Goal: Task Accomplishment & Management: Manage account settings

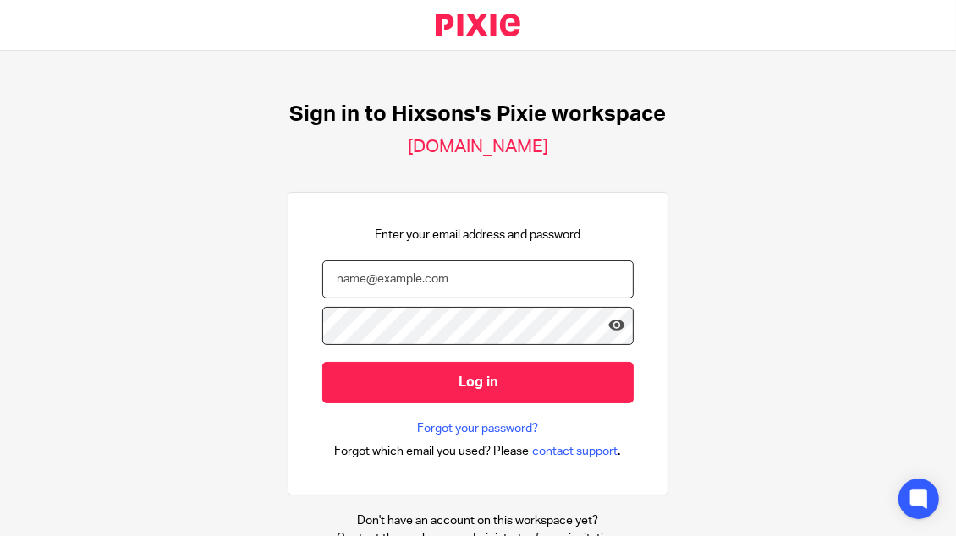
click at [393, 286] on input "email" at bounding box center [477, 280] width 311 height 38
click at [361, 280] on input "email" at bounding box center [477, 280] width 311 height 38
paste input "olha@hixsons.co.uk"
type input "olha@hixsons.co.uk"
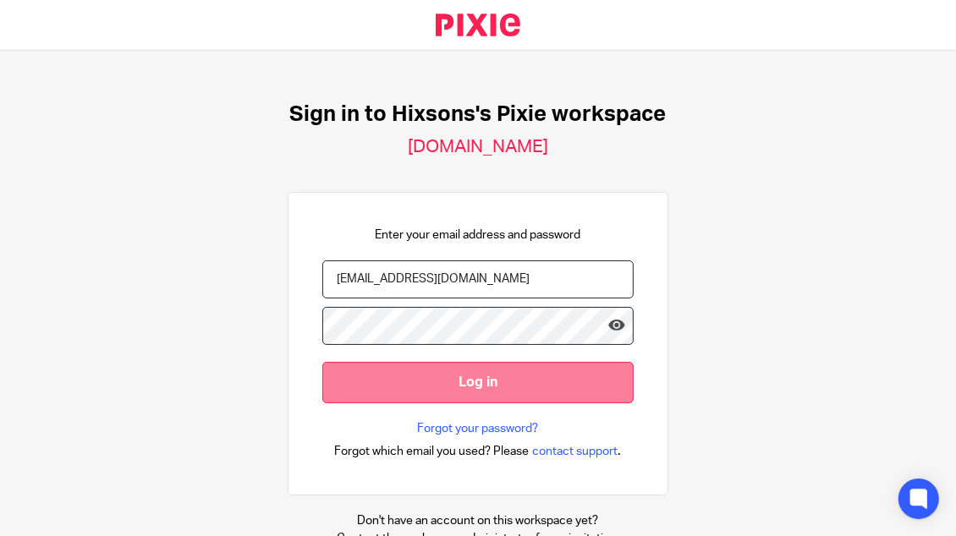
click at [473, 387] on input "Log in" at bounding box center [477, 382] width 311 height 41
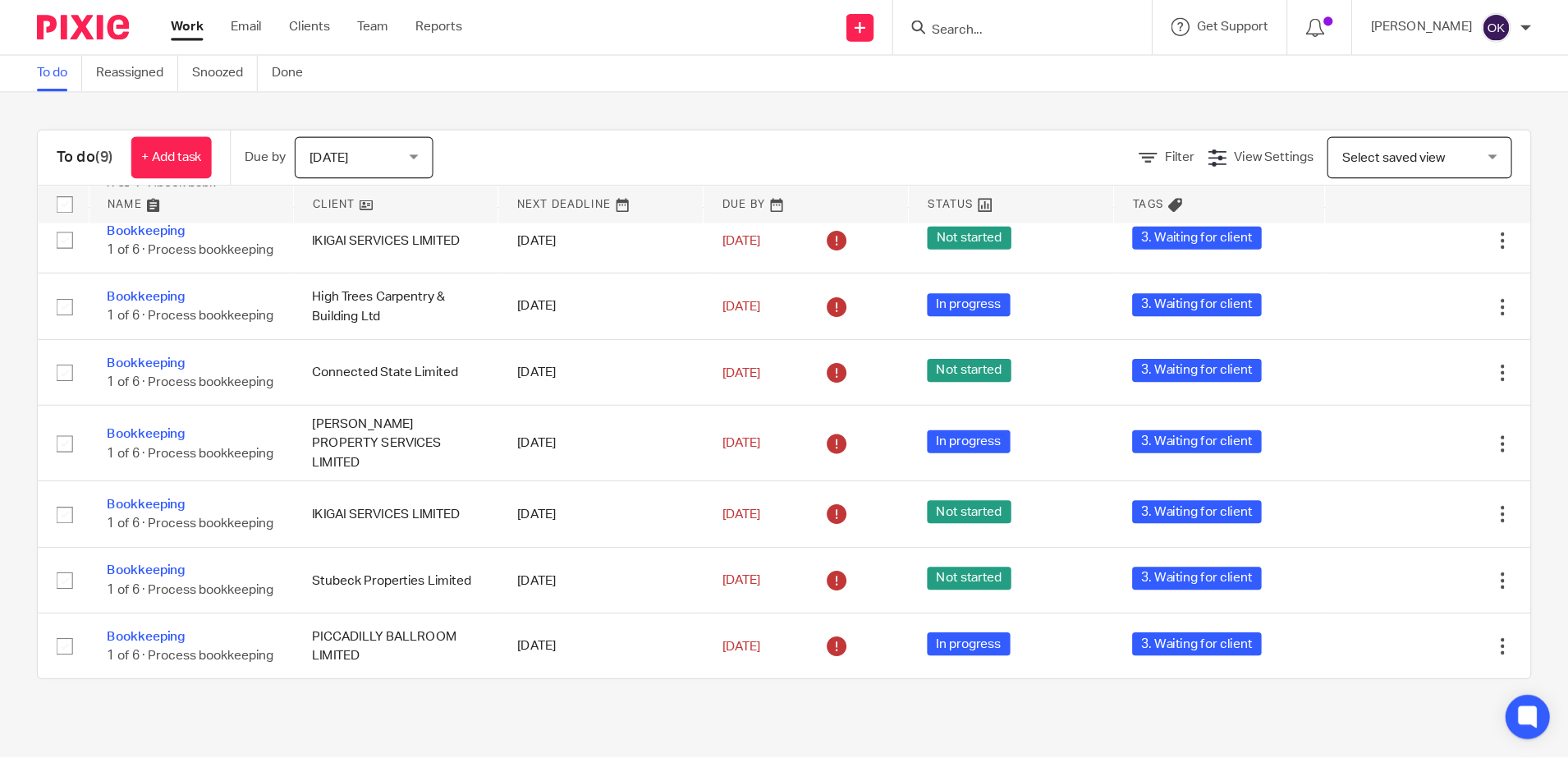
scroll to position [85, 0]
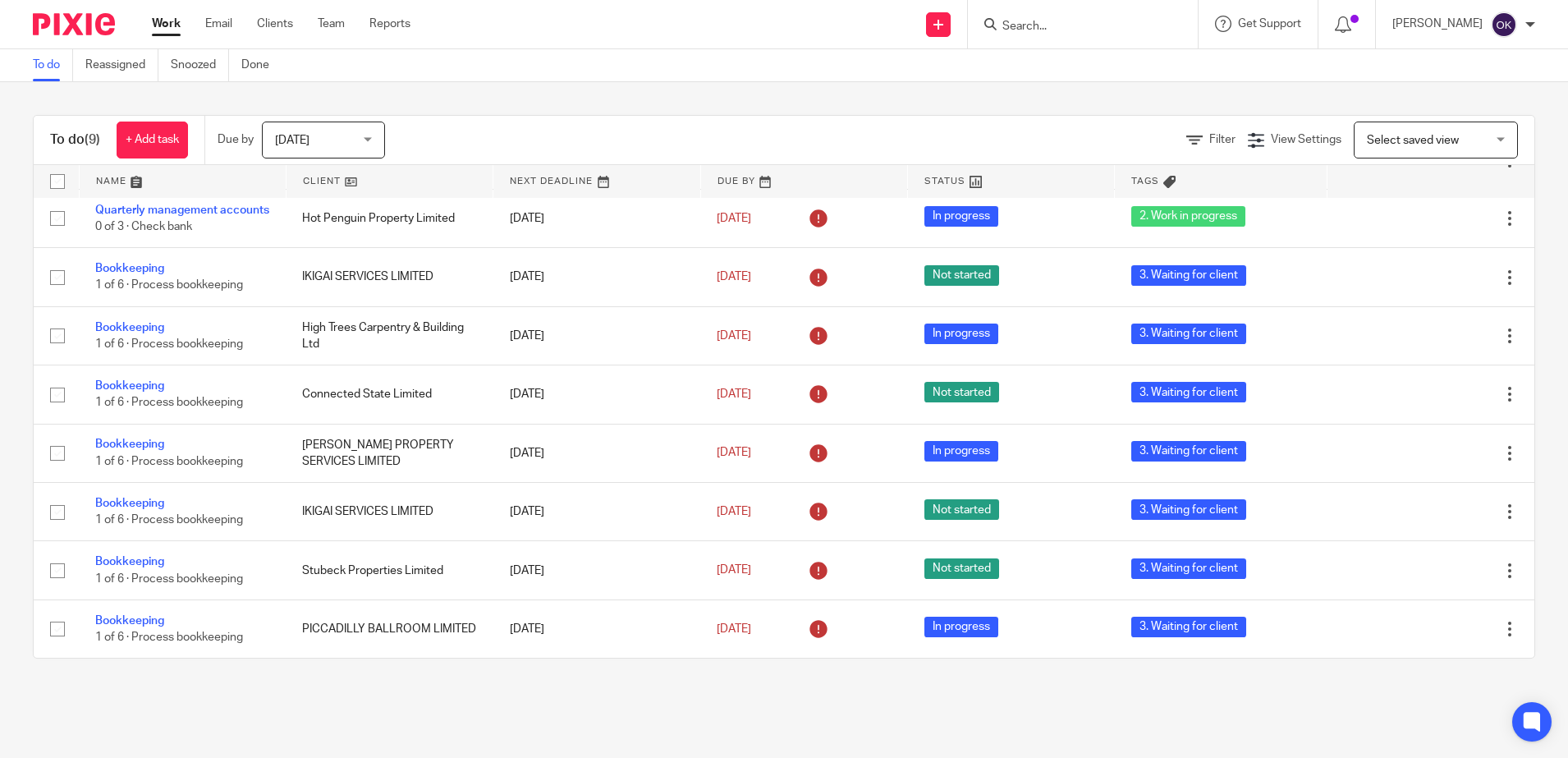
drag, startPoint x: 1200, startPoint y: 0, endPoint x: 537, endPoint y: 740, distance: 993.6
click at [531, 519] on main "To do Reassigned Snoozed Done To do (9) + Add task Due by Today Today Today Tom…" at bounding box center [784, 379] width 1568 height 758
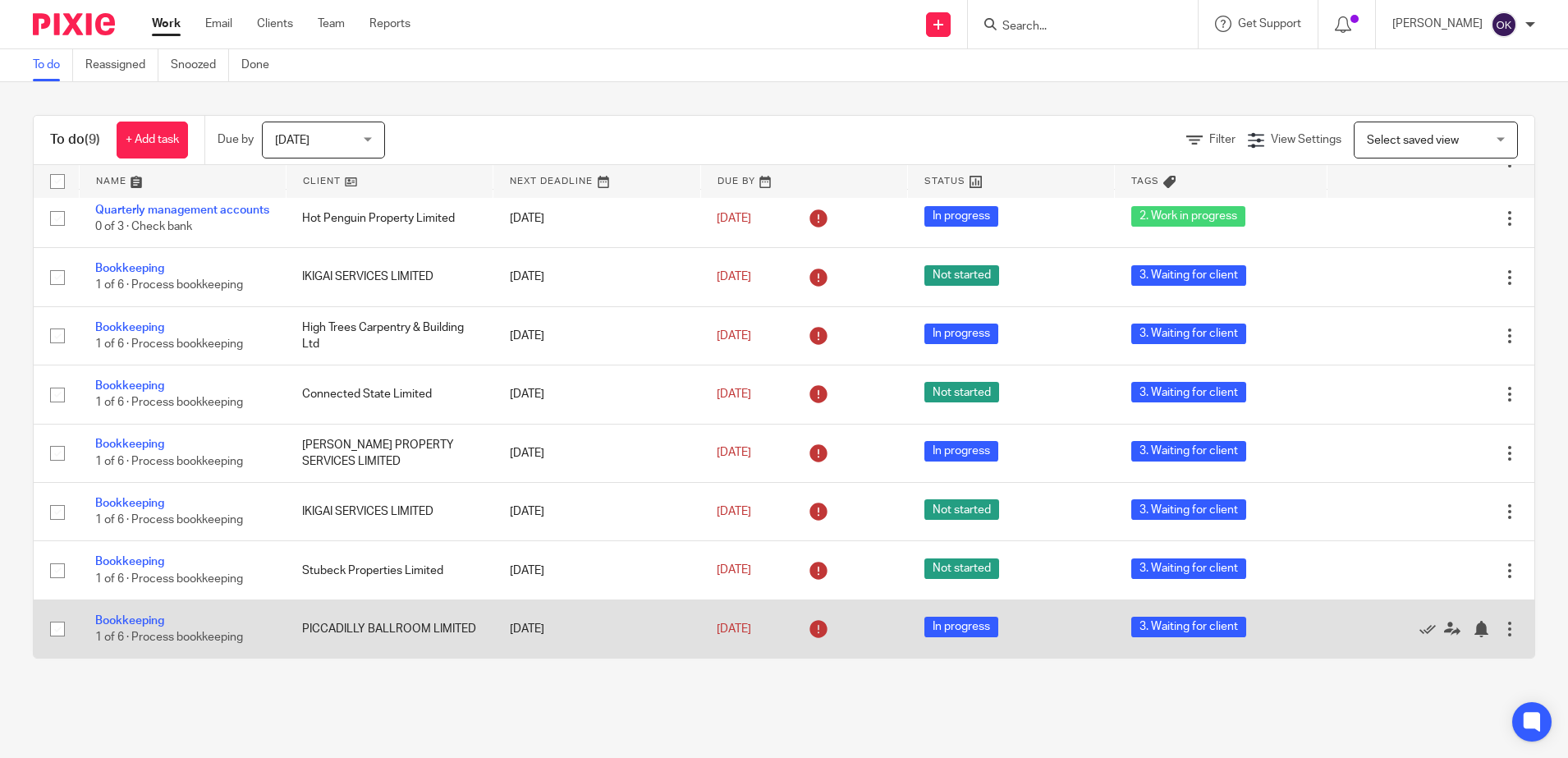
click at [129, 519] on td "Bookkeeping 1 of 6 · Process bookkeeping" at bounding box center [181, 629] width 207 height 58
click at [127, 519] on link "Bookkeeping" at bounding box center [129, 621] width 69 height 12
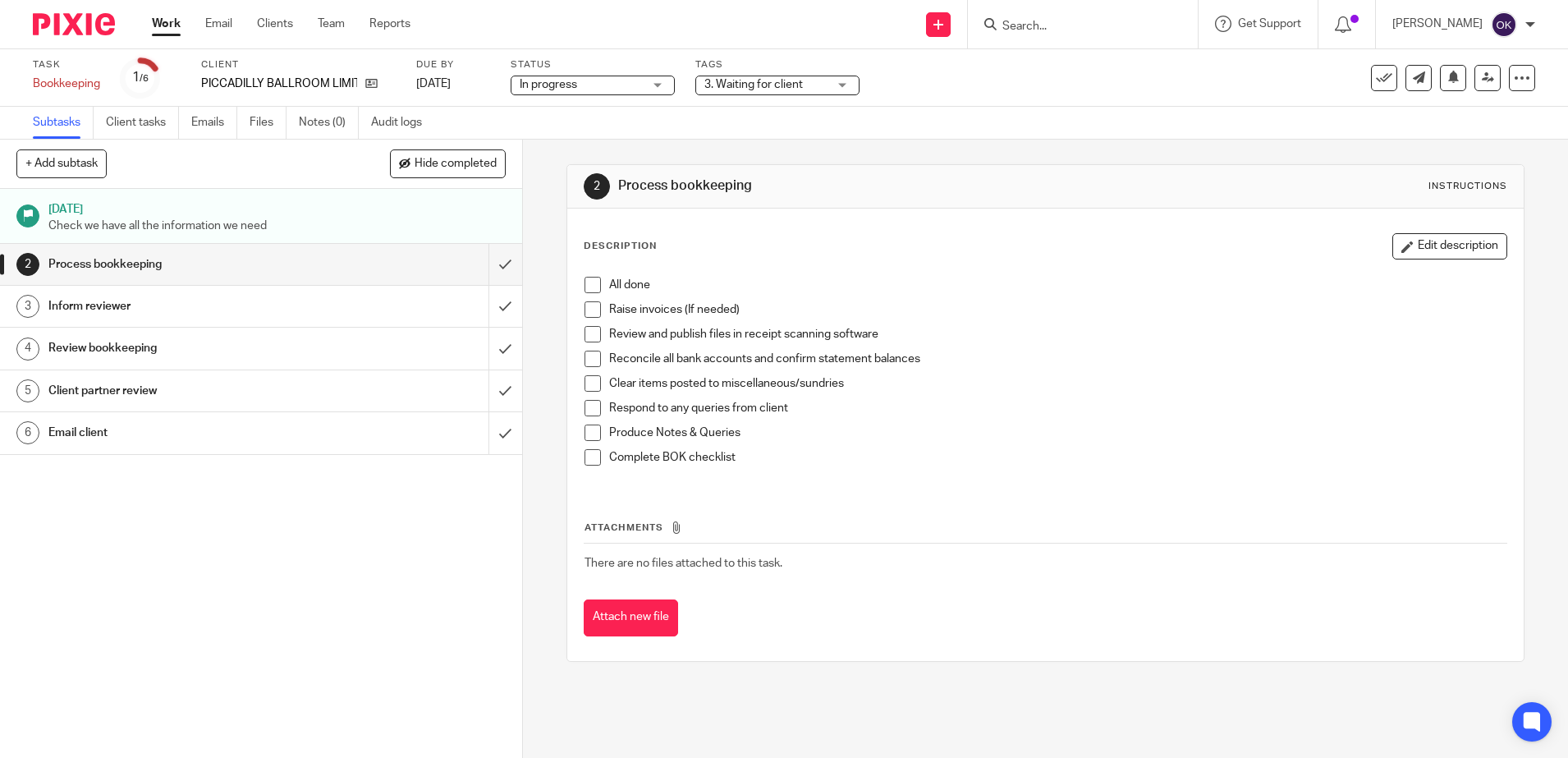
click at [720, 82] on span "3. Waiting for client" at bounding box center [754, 84] width 99 height 12
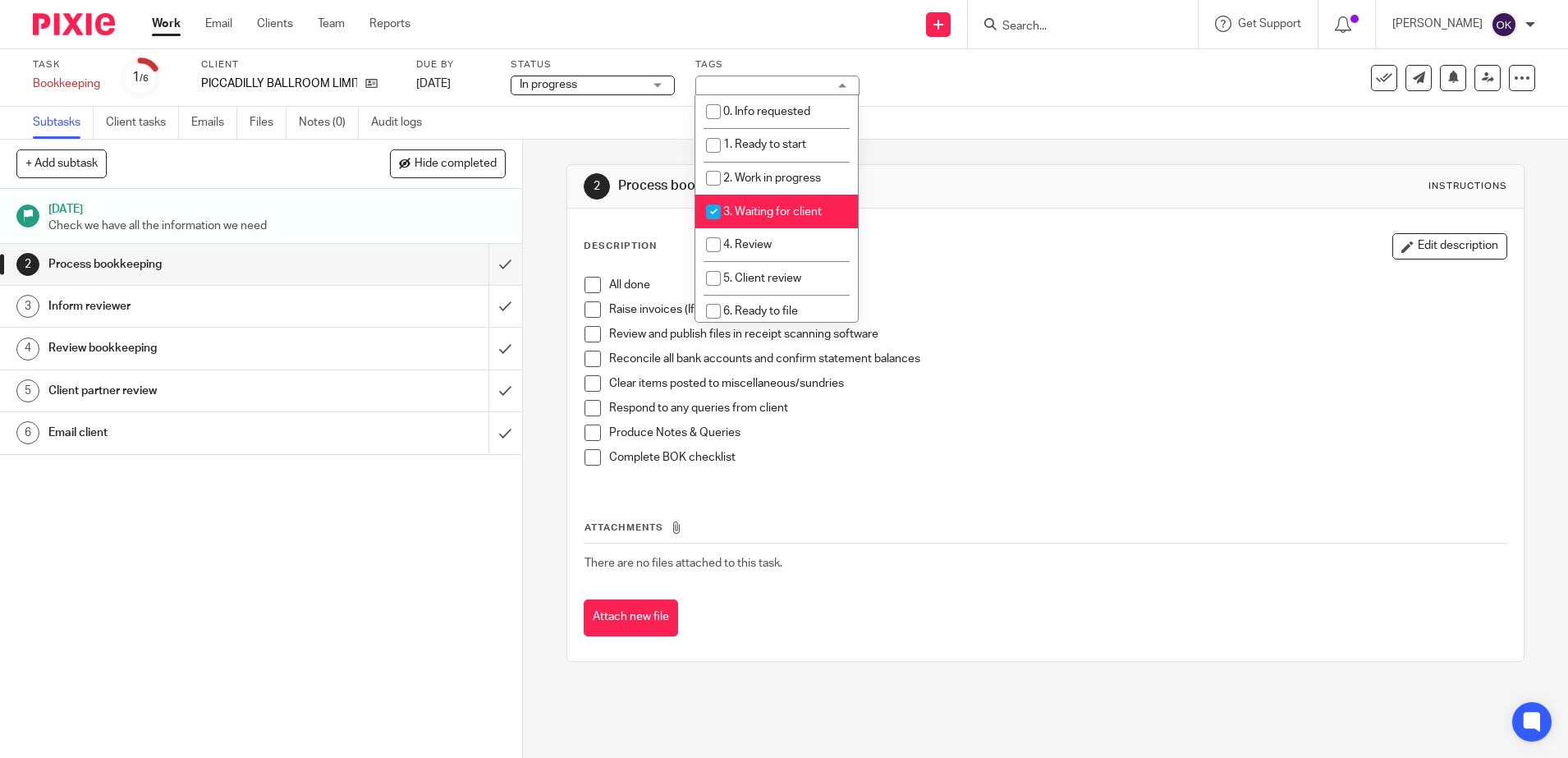
click at [715, 217] on input "checkbox" at bounding box center [713, 212] width 31 height 31
checkbox input "false"
click at [708, 243] on input "checkbox" at bounding box center [713, 245] width 31 height 31
checkbox input "true"
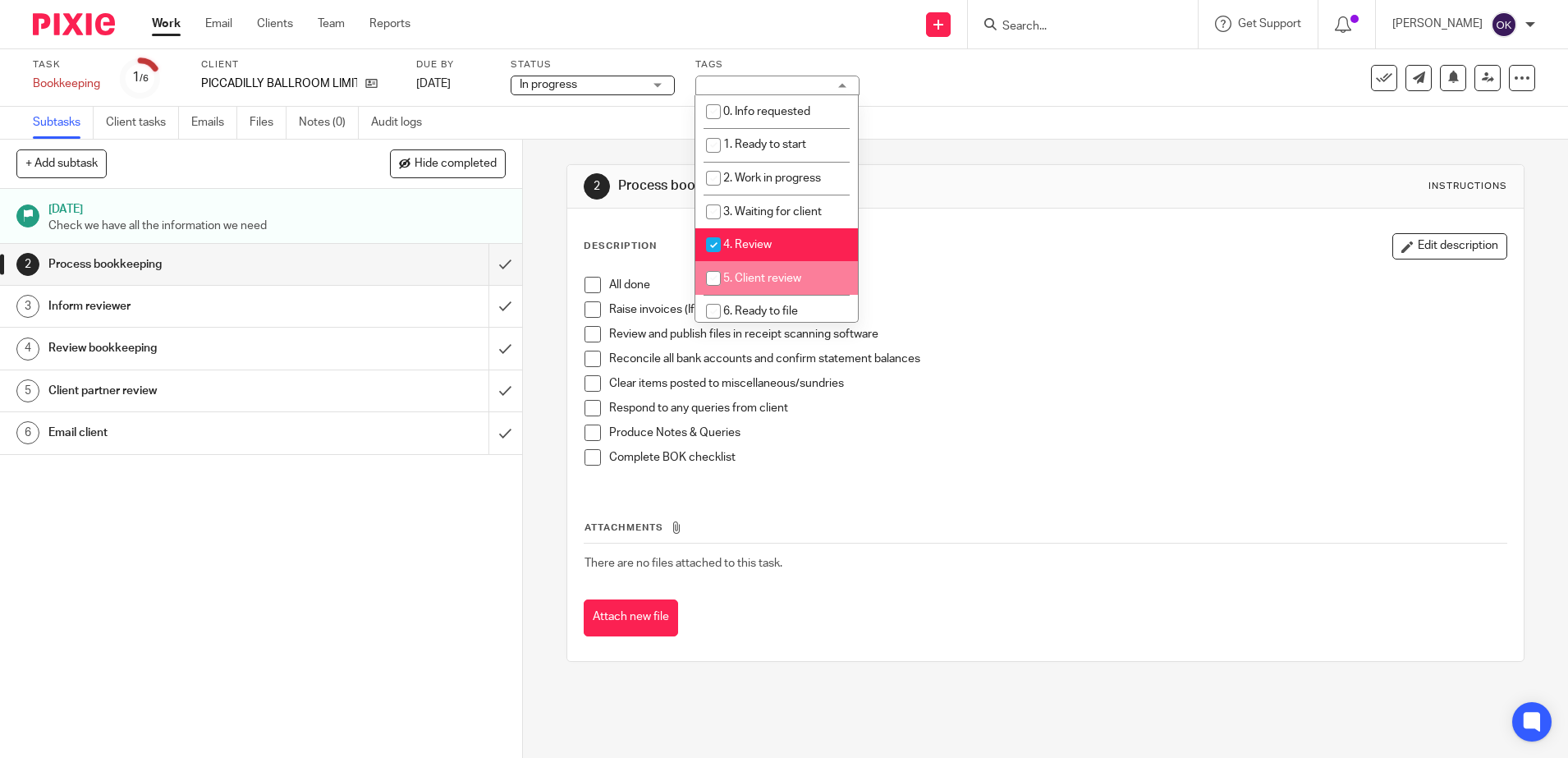
click at [966, 269] on div "All done Raise invoices (If needed) Review and publish files in receipt scannin…" at bounding box center [1045, 378] width 938 height 217
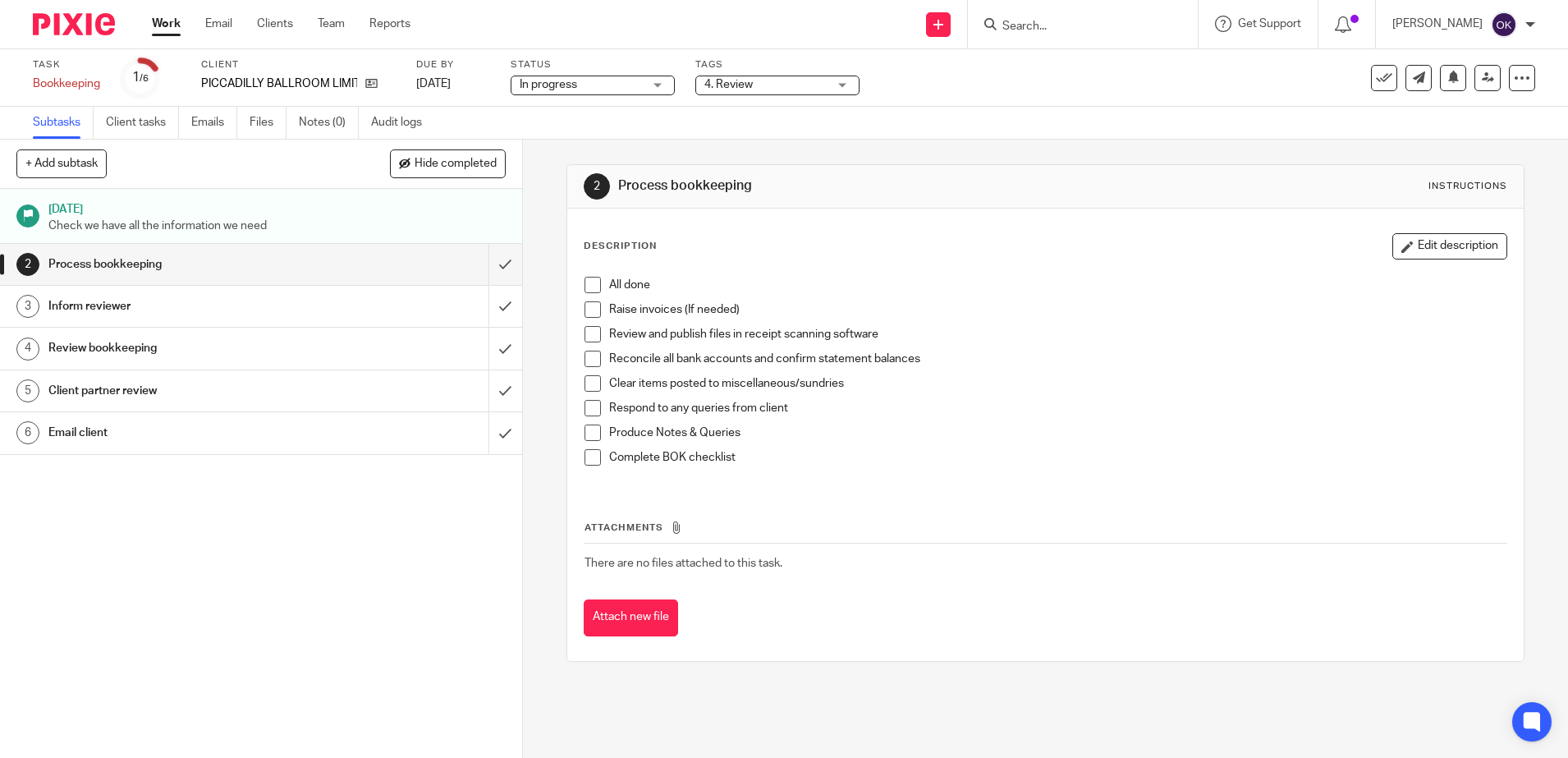
click at [584, 282] on span at bounding box center [592, 284] width 16 height 16
click at [584, 307] on span at bounding box center [592, 309] width 16 height 16
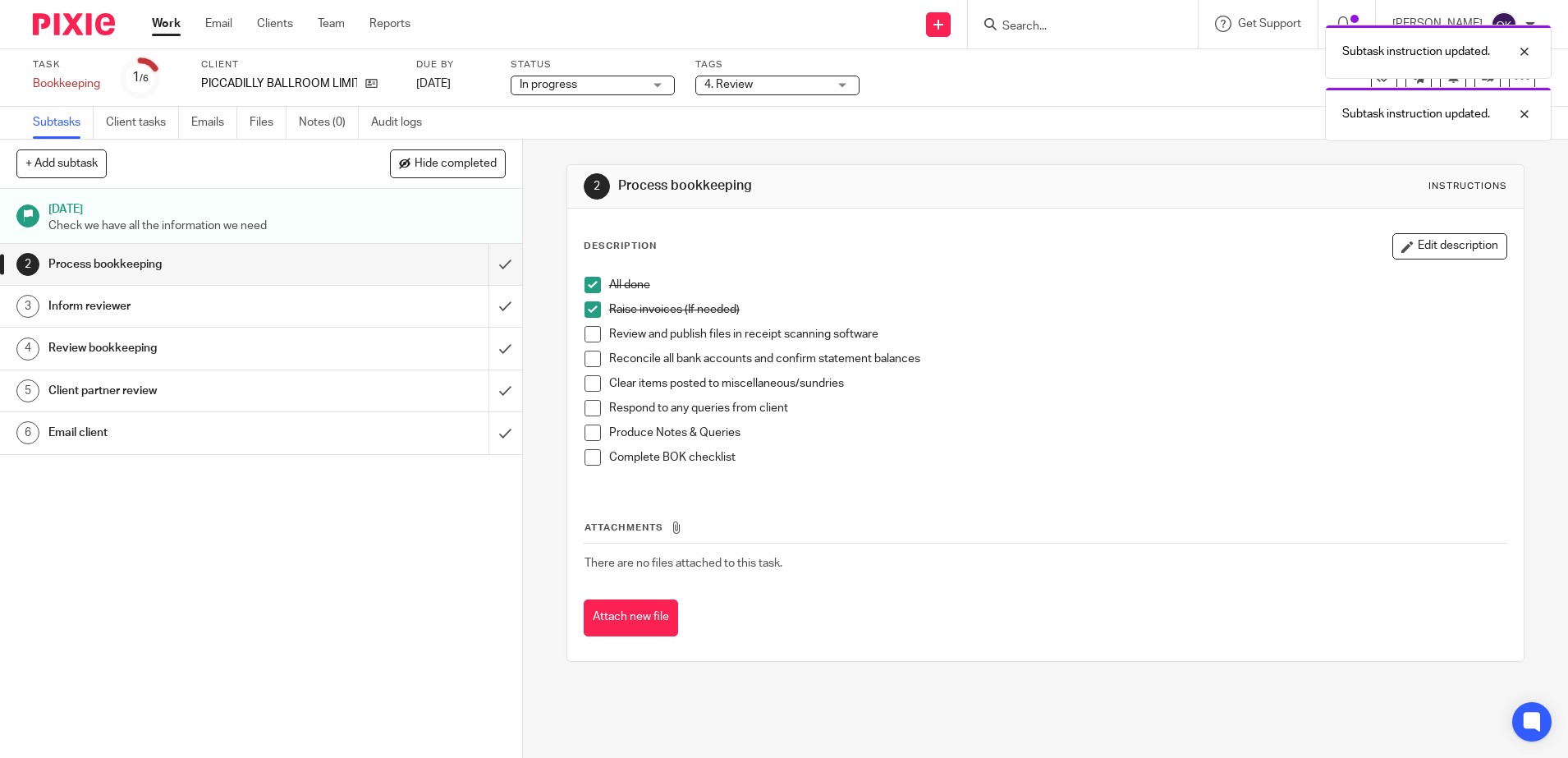
click at [584, 334] on span at bounding box center [592, 334] width 16 height 16
click at [584, 353] on span at bounding box center [592, 358] width 16 height 16
click at [584, 376] on span at bounding box center [592, 383] width 16 height 16
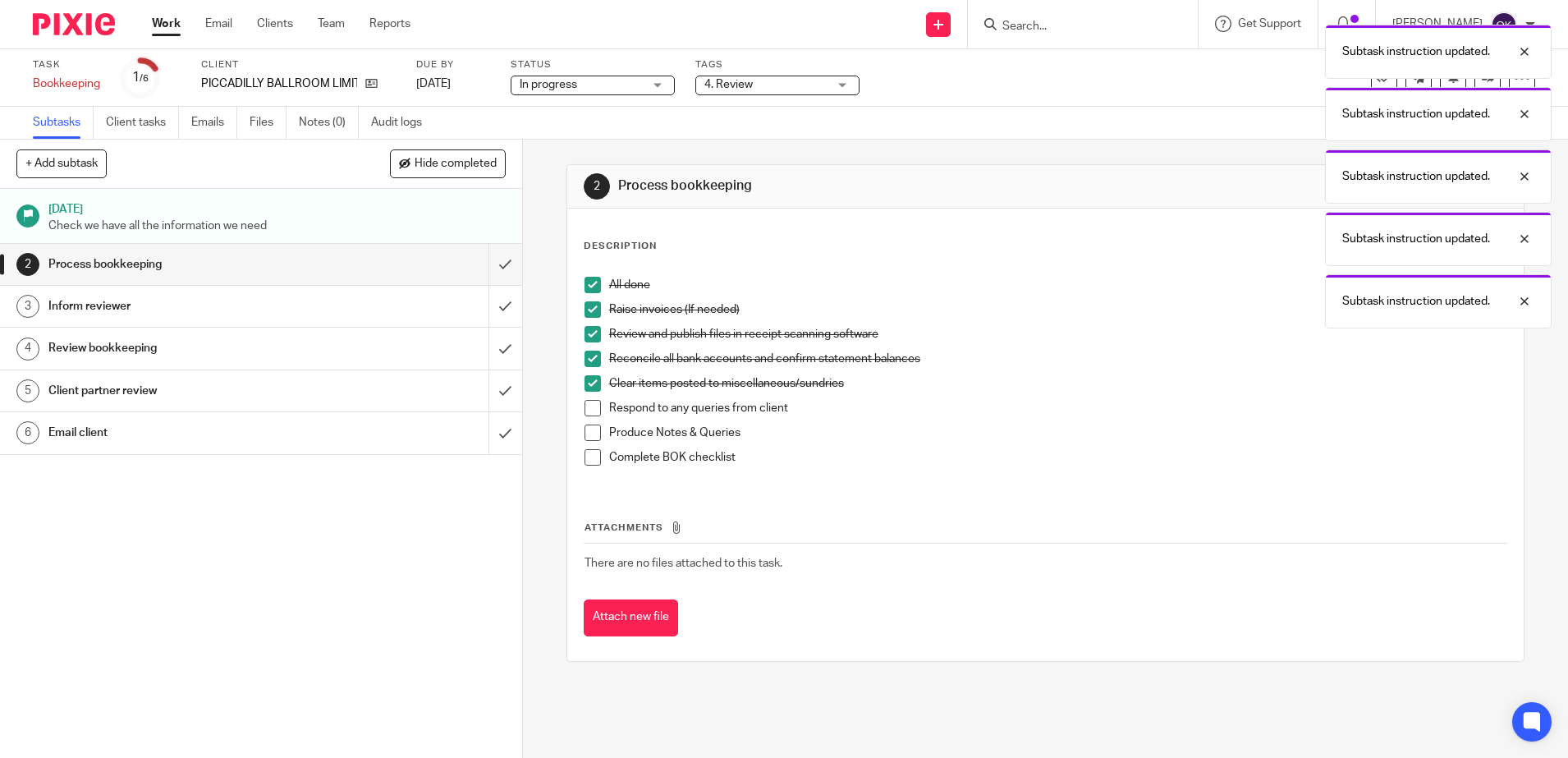
click at [584, 406] on span at bounding box center [592, 408] width 16 height 16
click at [585, 424] on span at bounding box center [592, 432] width 16 height 16
click at [585, 456] on span at bounding box center [592, 457] width 16 height 16
click at [487, 265] on input "submit" at bounding box center [261, 264] width 522 height 41
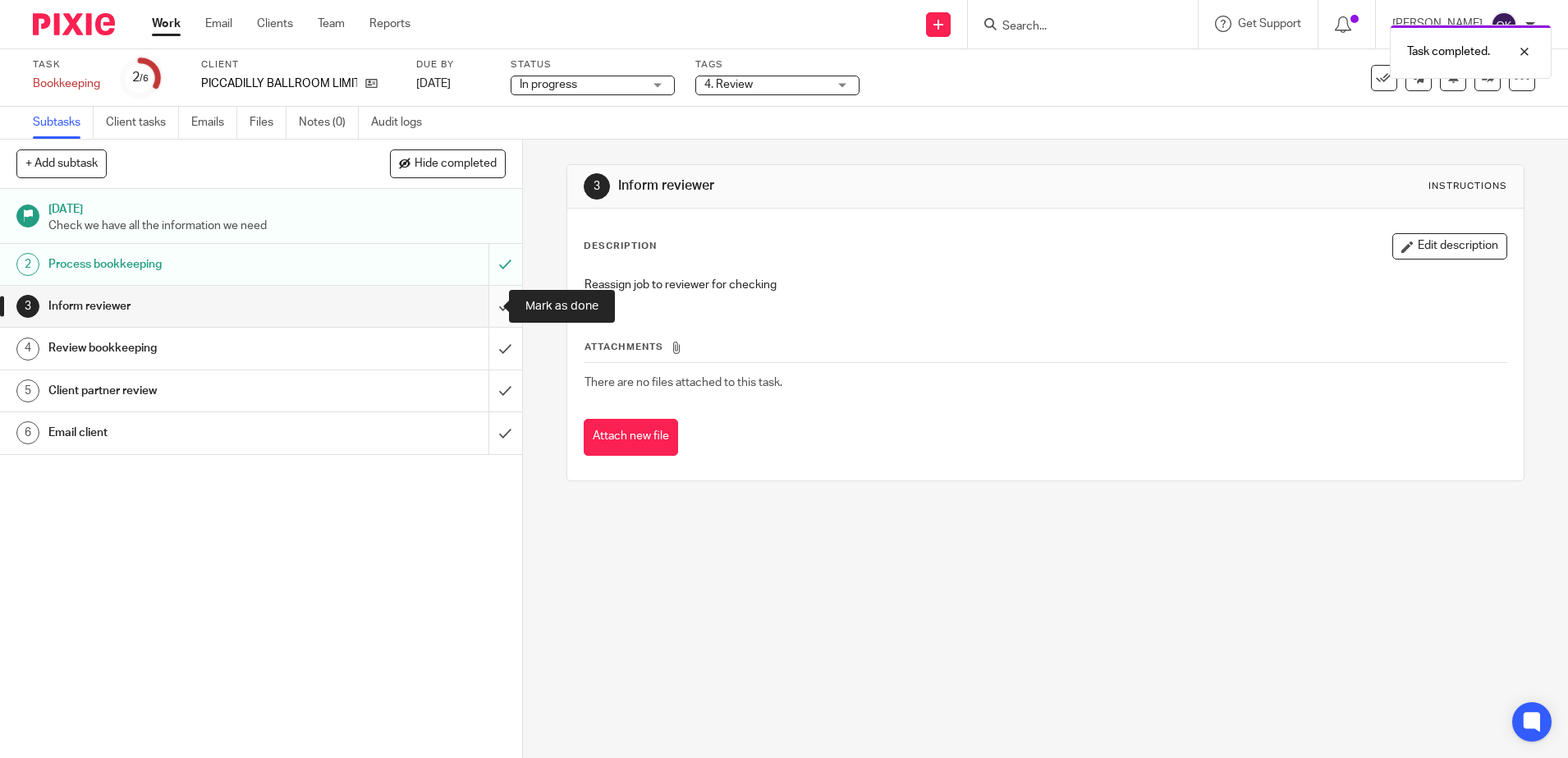
click at [482, 301] on input "submit" at bounding box center [261, 306] width 522 height 41
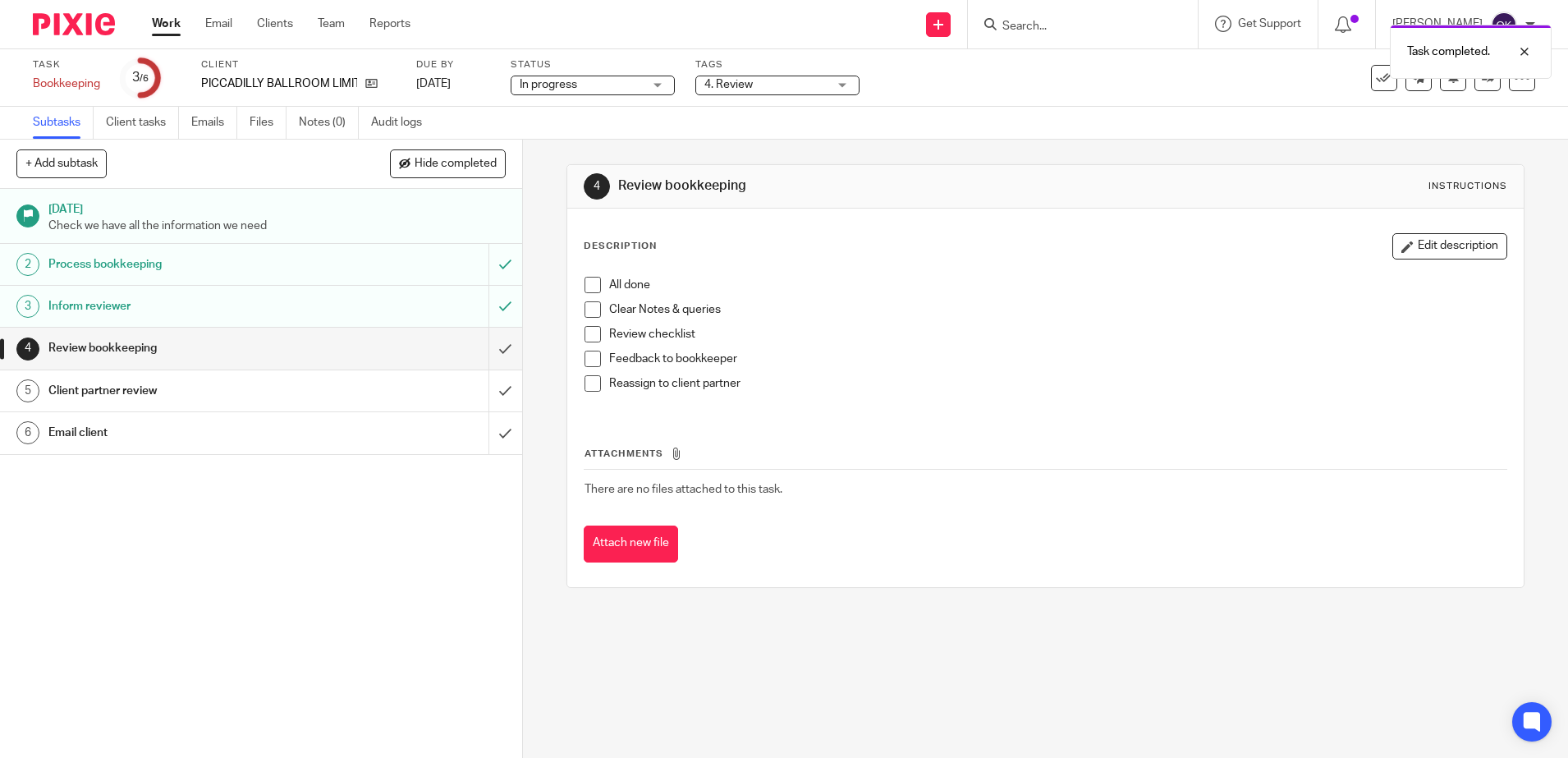
click at [589, 289] on span at bounding box center [592, 284] width 16 height 16
click at [585, 305] on span at bounding box center [592, 309] width 16 height 16
click at [588, 338] on span at bounding box center [592, 334] width 16 height 16
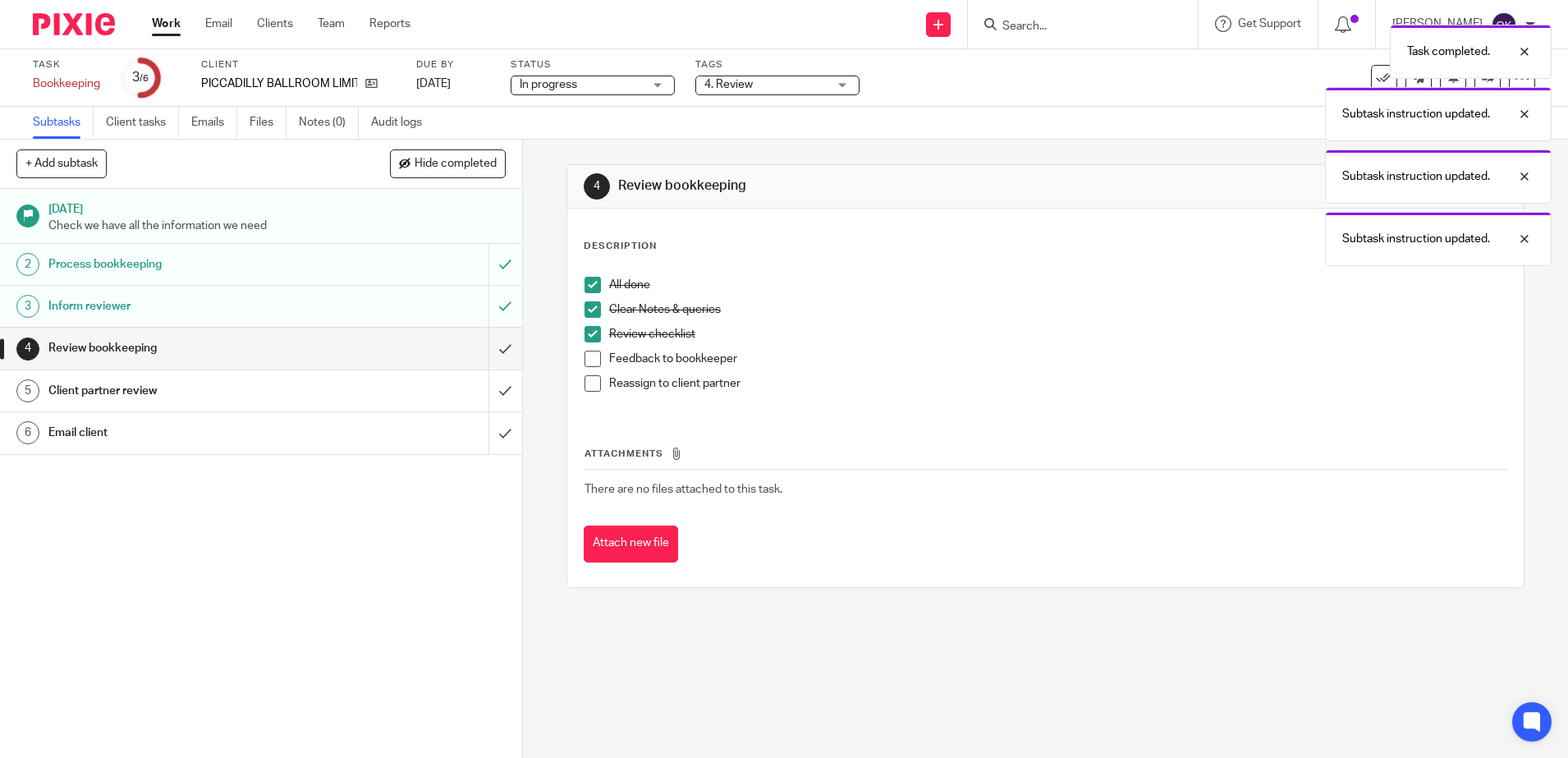
drag, startPoint x: 589, startPoint y: 356, endPoint x: 589, endPoint y: 371, distance: 15.0
click at [589, 357] on span at bounding box center [592, 358] width 16 height 16
click at [589, 388] on span at bounding box center [592, 383] width 16 height 16
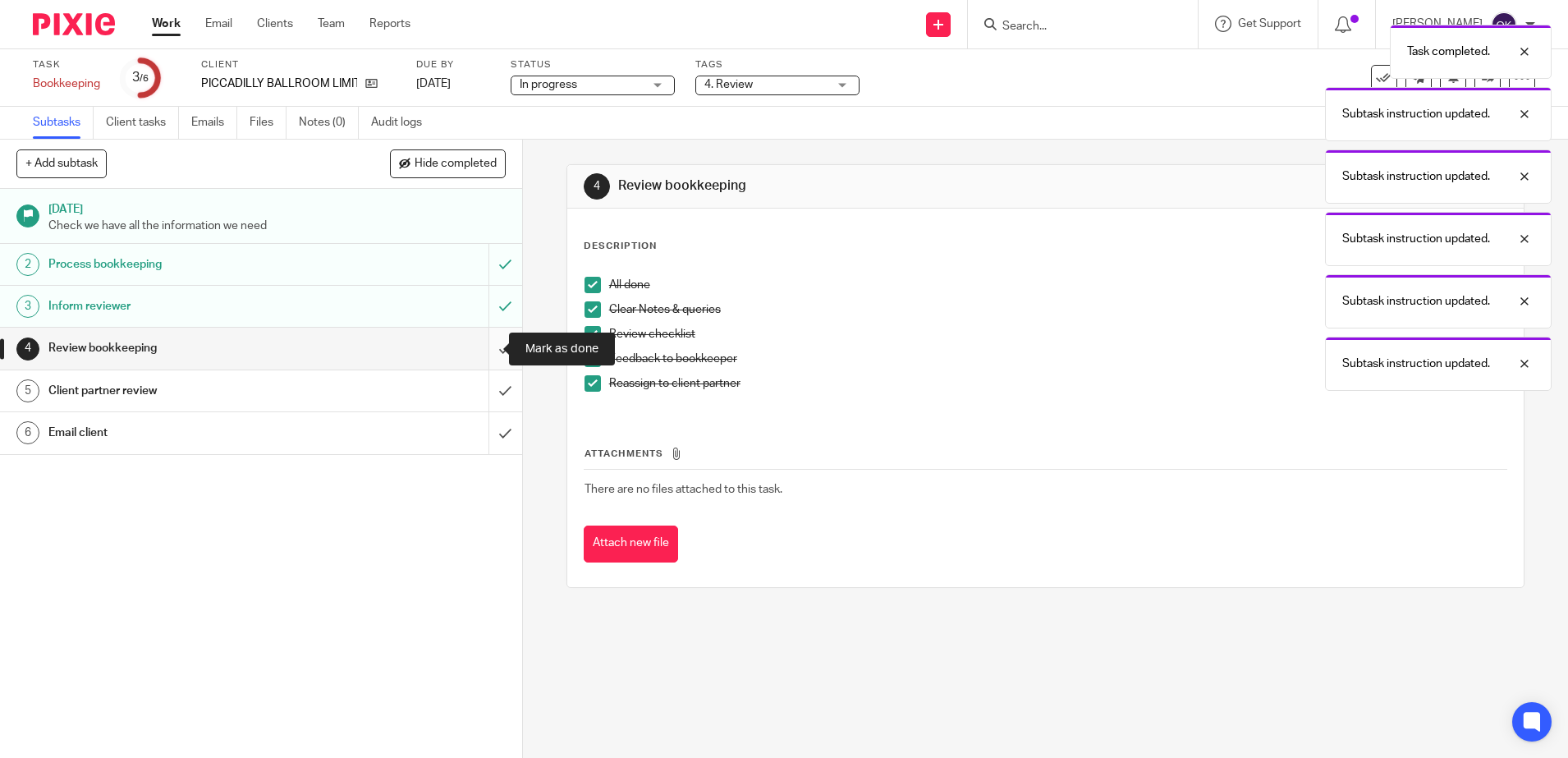
click at [487, 351] on input "submit" at bounding box center [261, 348] width 522 height 41
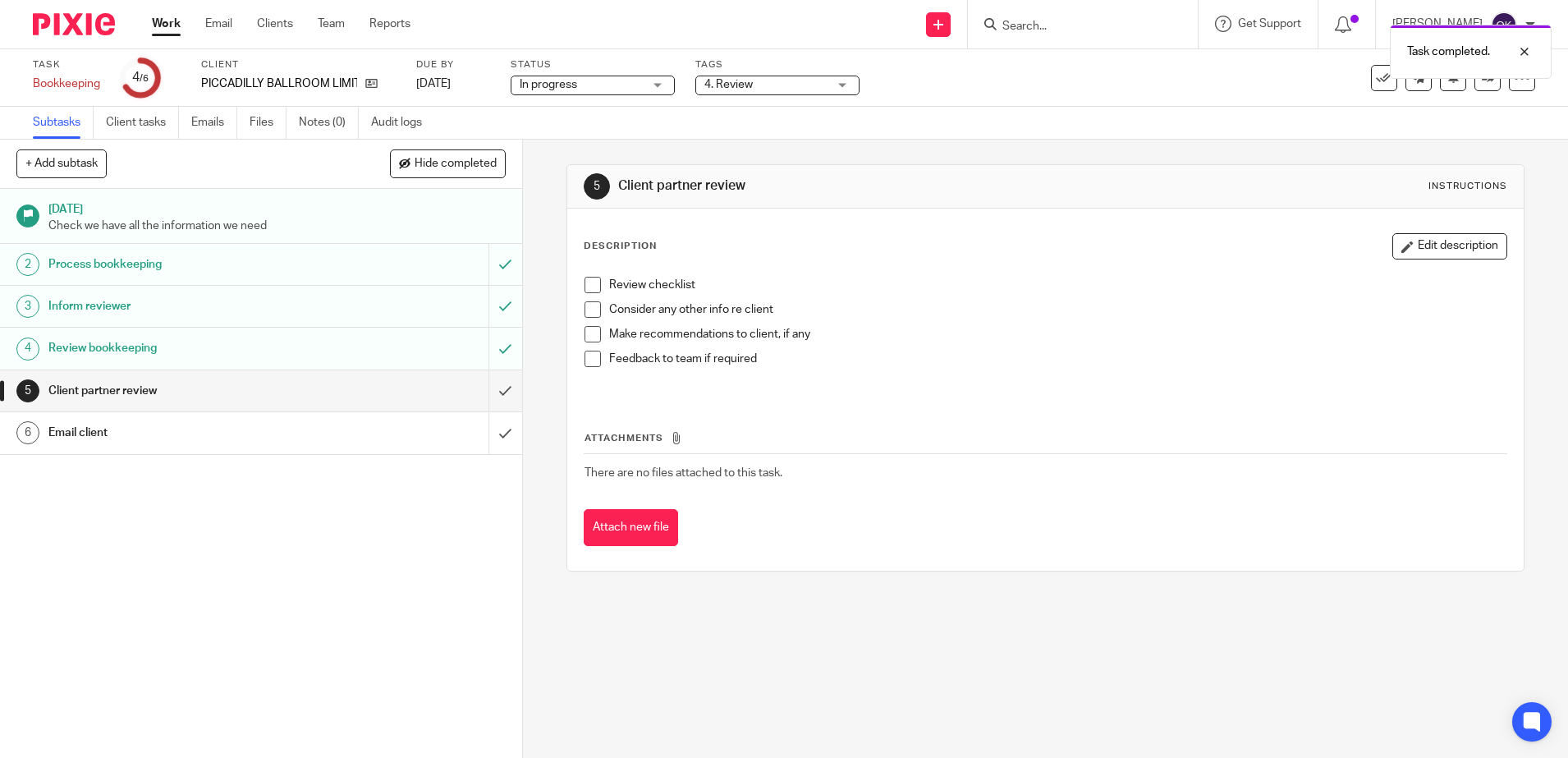
click at [590, 280] on span at bounding box center [592, 284] width 16 height 16
click at [588, 307] on span at bounding box center [592, 309] width 16 height 16
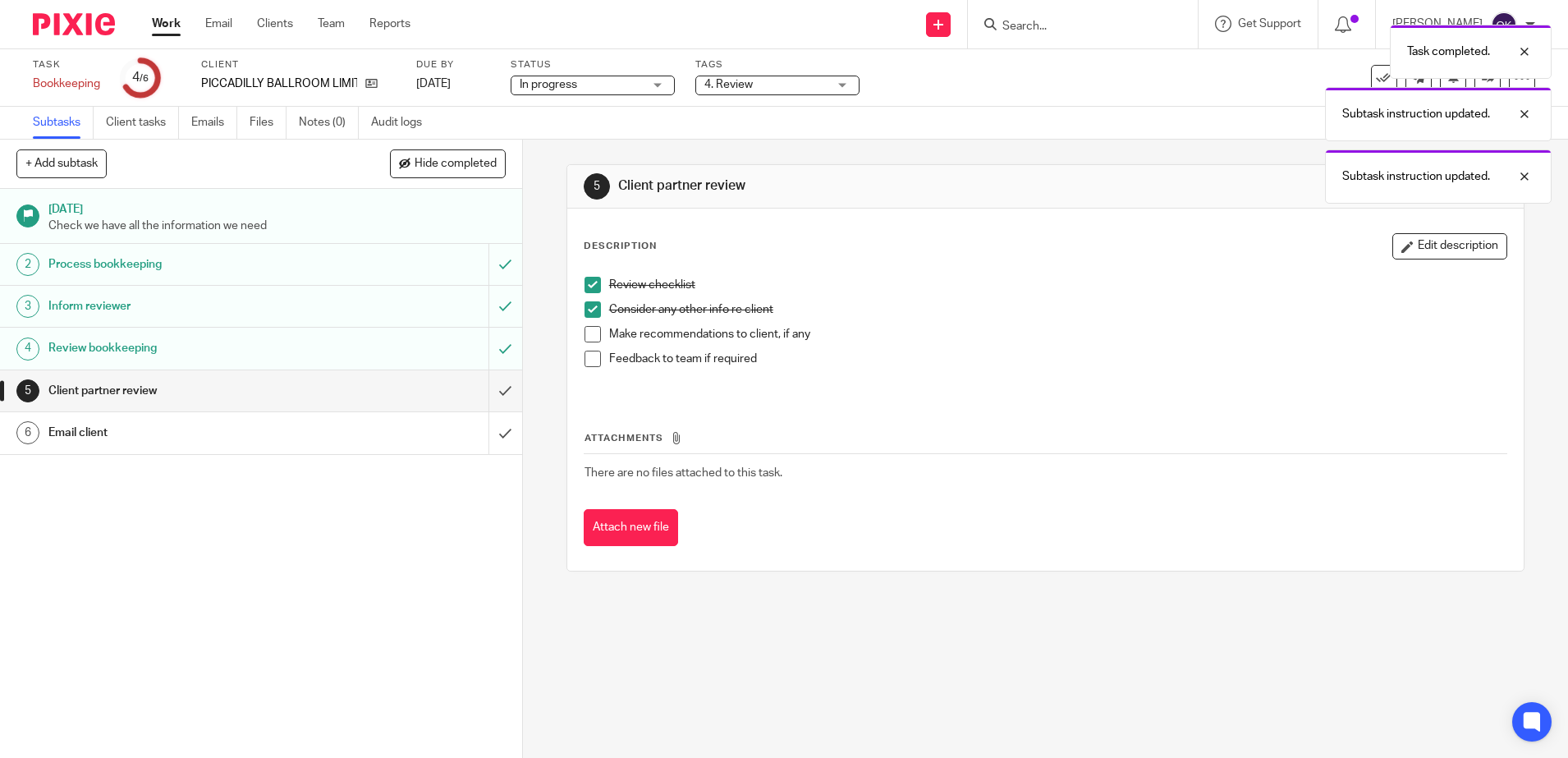
click at [584, 335] on span at bounding box center [592, 334] width 16 height 16
click at [584, 360] on span at bounding box center [592, 358] width 16 height 16
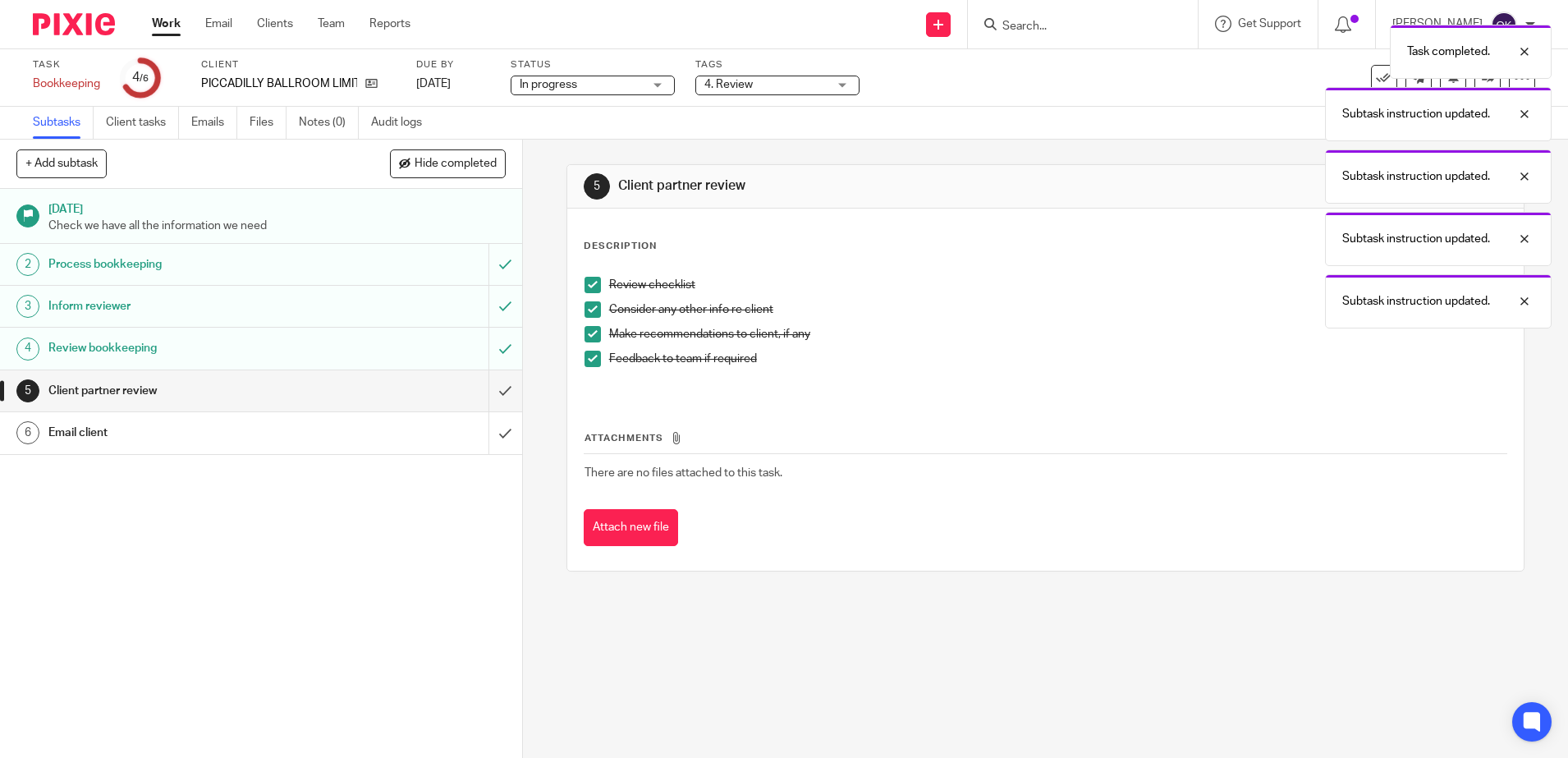
click at [1472, 81] on div "Task completed. Subtask instruction updated. Subtask instruction updated. Subta…" at bounding box center [1167, 172] width 768 height 312
click at [1531, 117] on div at bounding box center [1512, 114] width 45 height 19
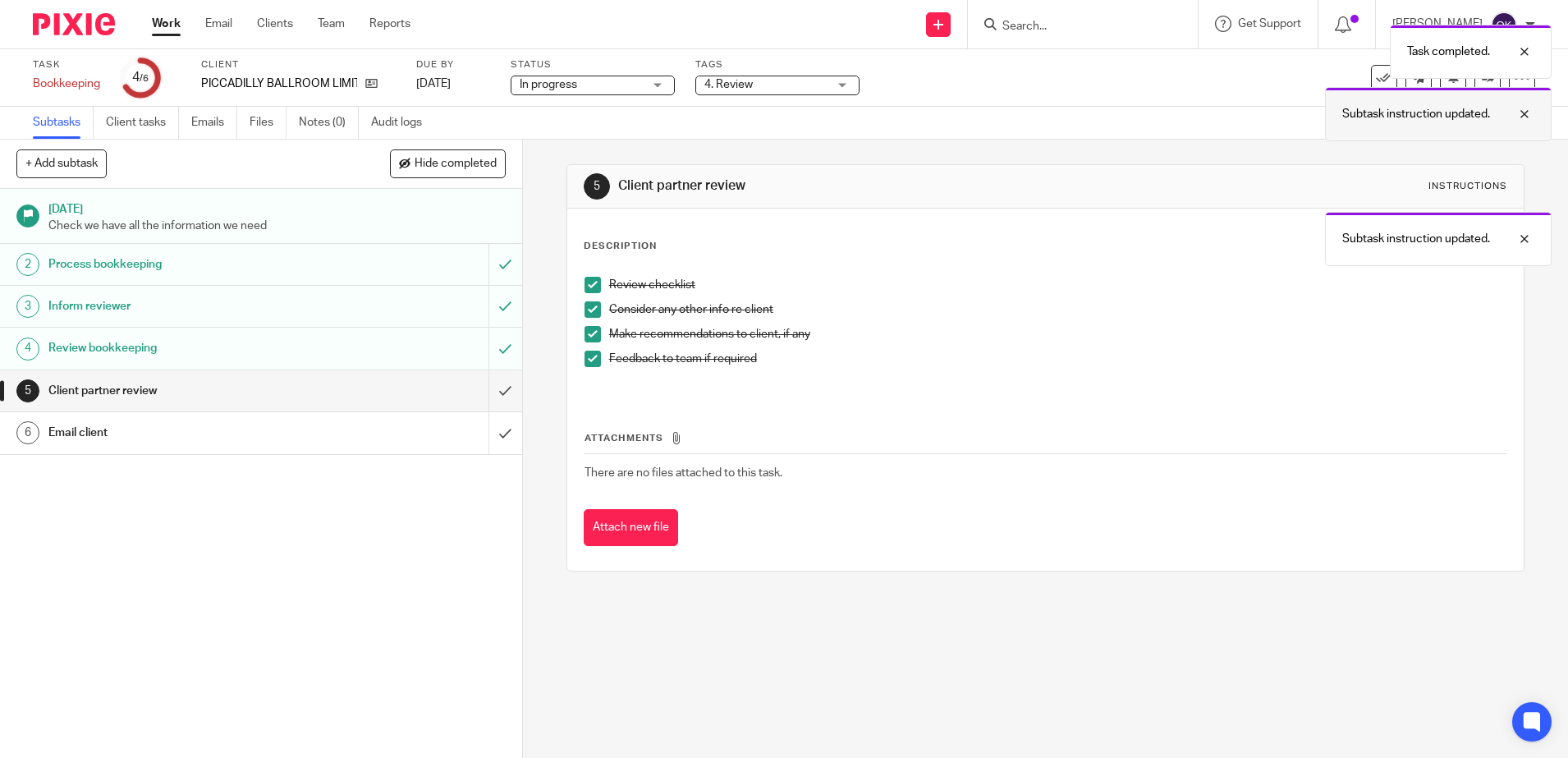
click at [1533, 123] on div at bounding box center [1512, 114] width 45 height 19
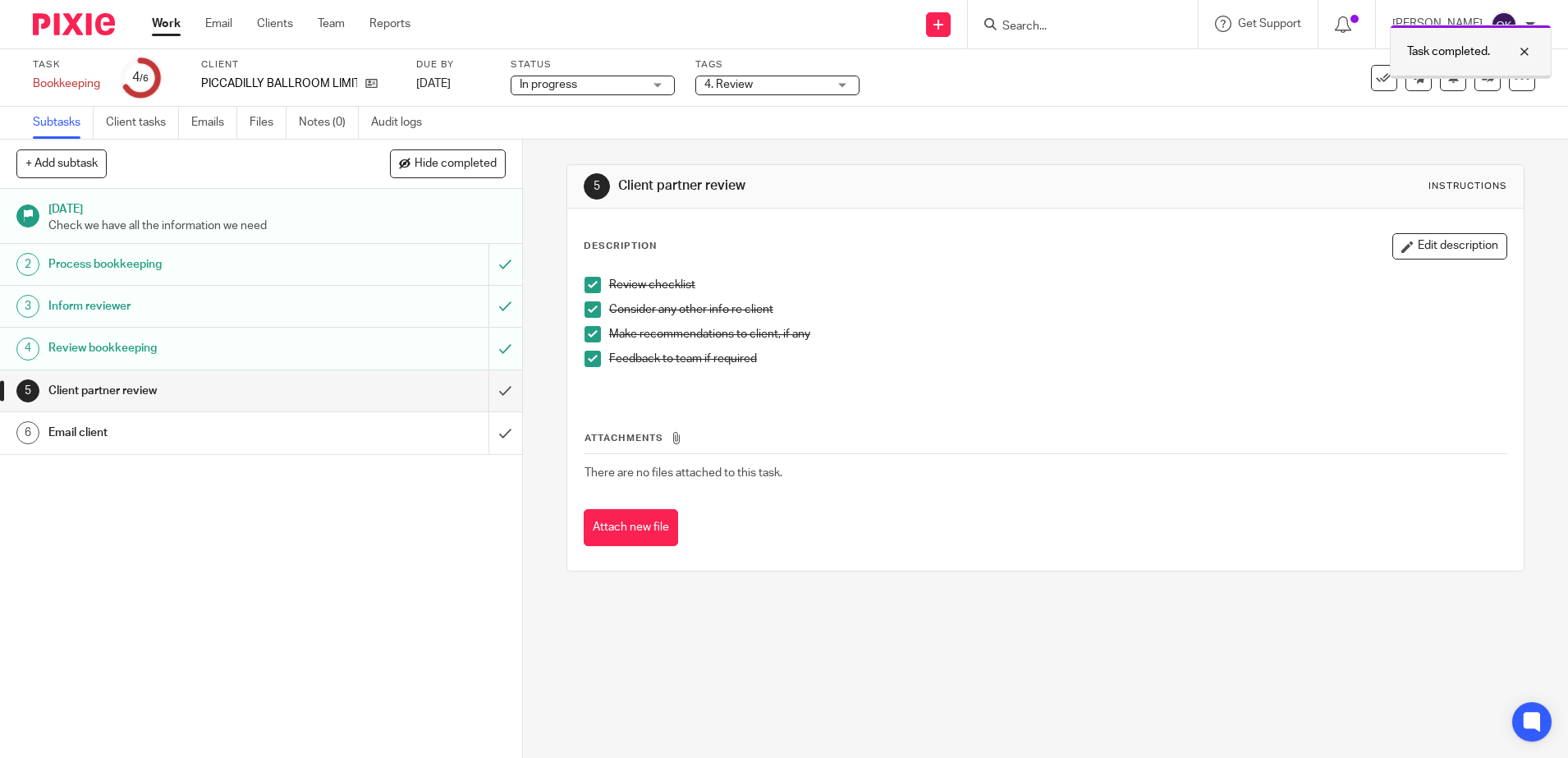
drag, startPoint x: 1532, startPoint y: 49, endPoint x: 1505, endPoint y: 72, distance: 35.5
click at [1531, 49] on div at bounding box center [1512, 51] width 45 height 19
click at [1482, 82] on icon at bounding box center [1487, 78] width 13 height 13
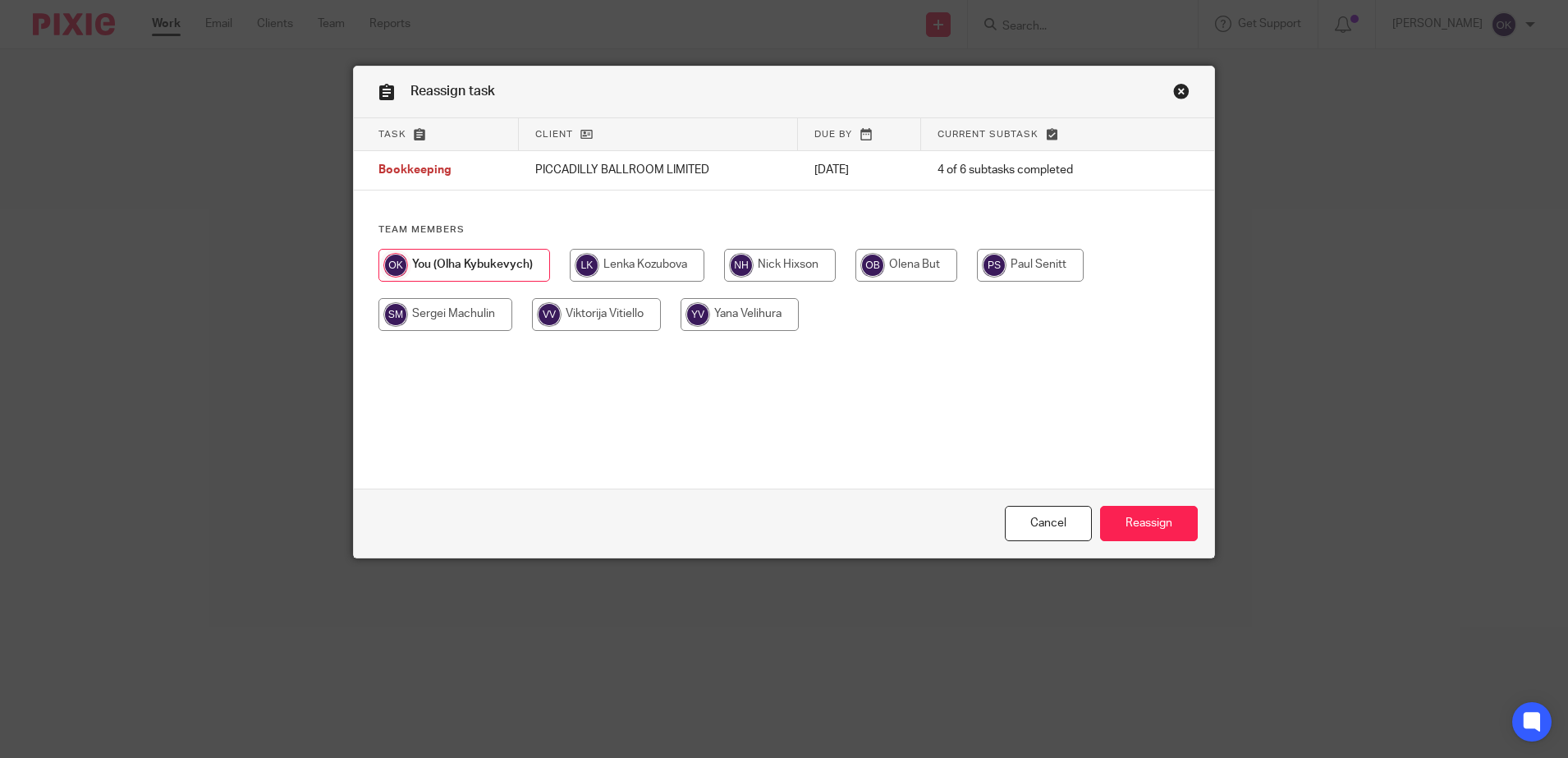
click at [778, 269] on input "radio" at bounding box center [779, 265] width 112 height 33
radio input "true"
click at [1123, 521] on input "Reassign" at bounding box center [1149, 523] width 98 height 35
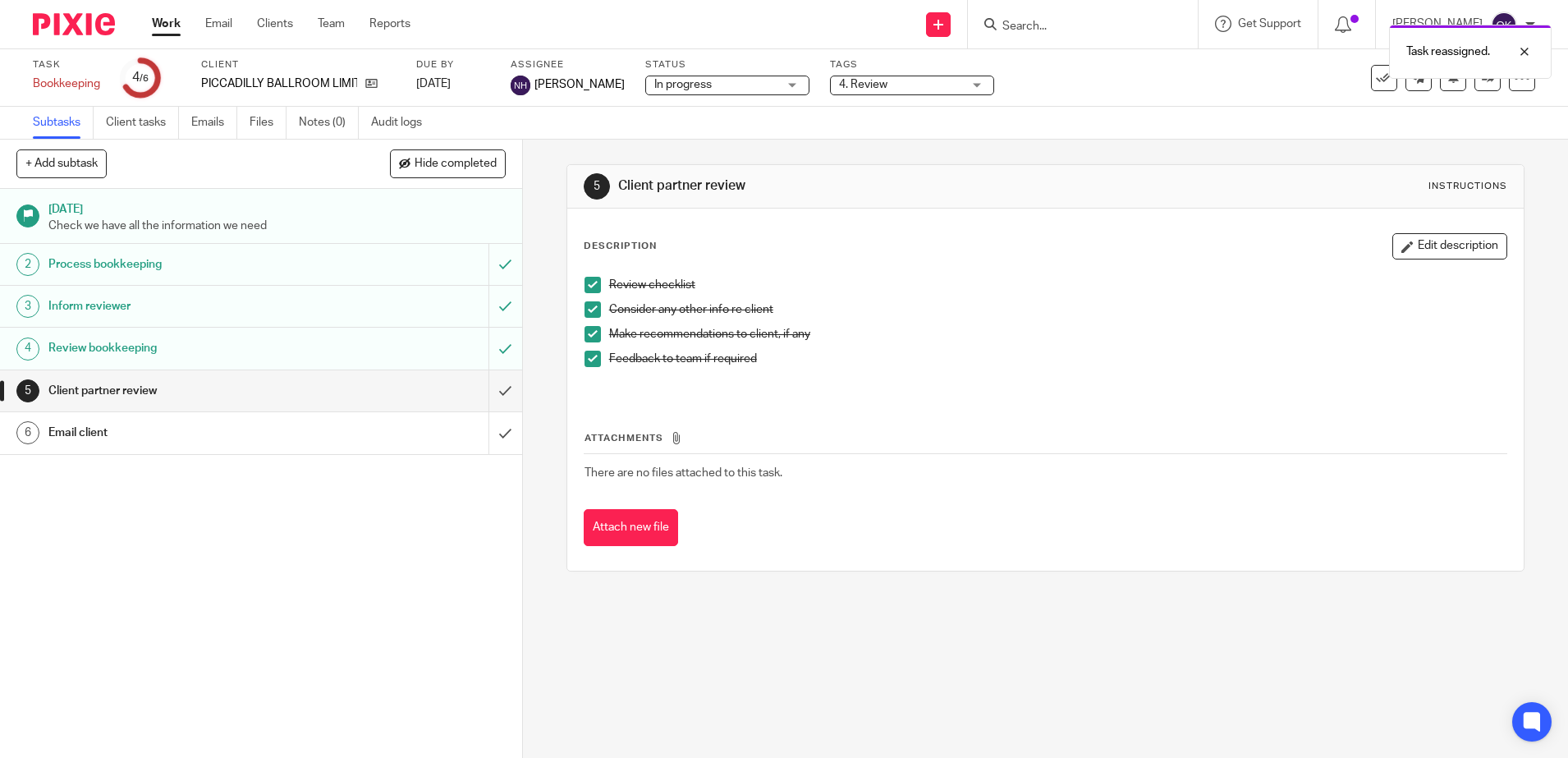
click at [80, 24] on img at bounding box center [74, 24] width 82 height 22
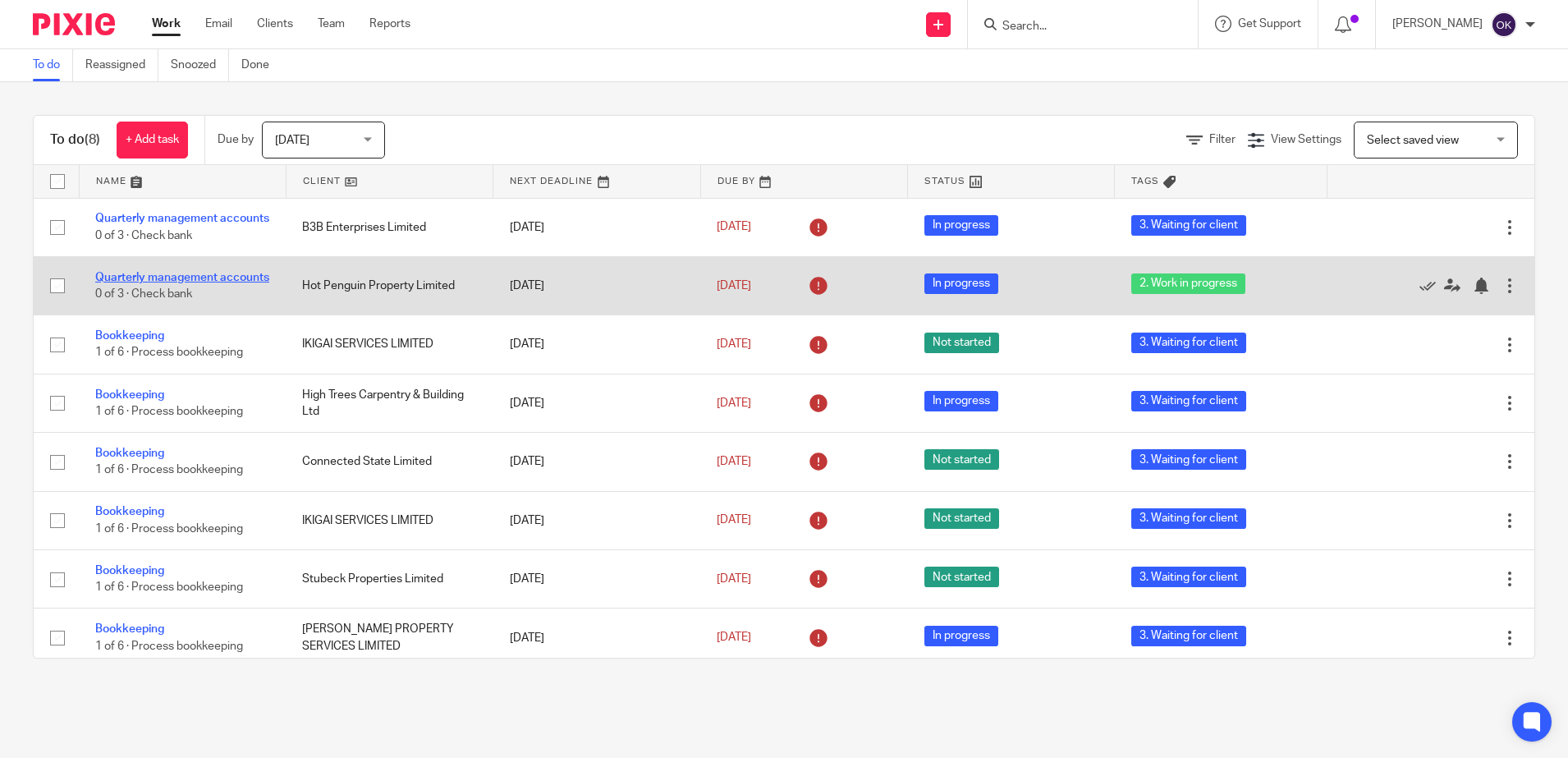
click at [147, 283] on link "Quarterly management accounts" at bounding box center [181, 278] width 174 height 12
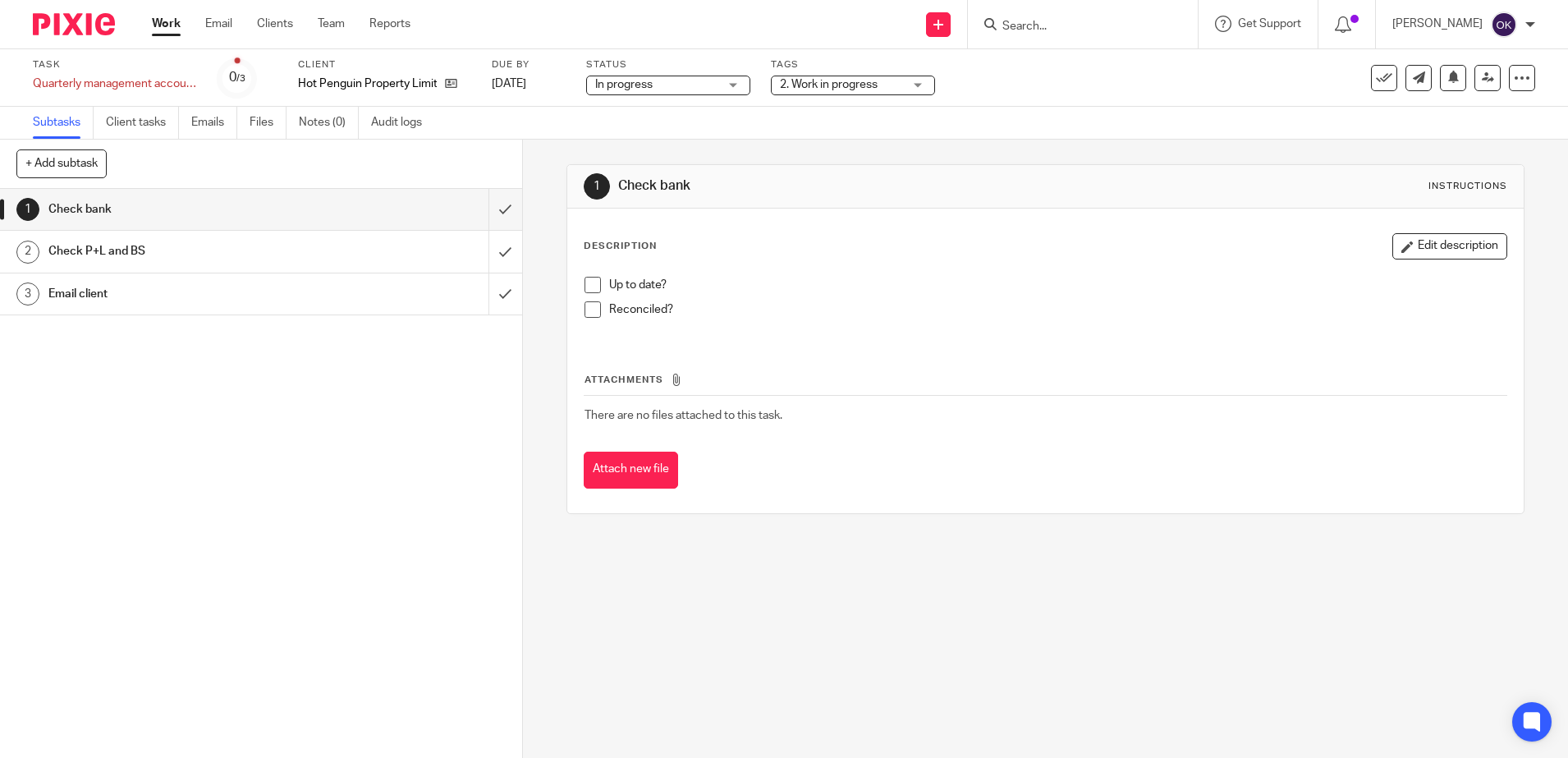
click at [872, 83] on span "2. Work in progress" at bounding box center [829, 84] width 98 height 12
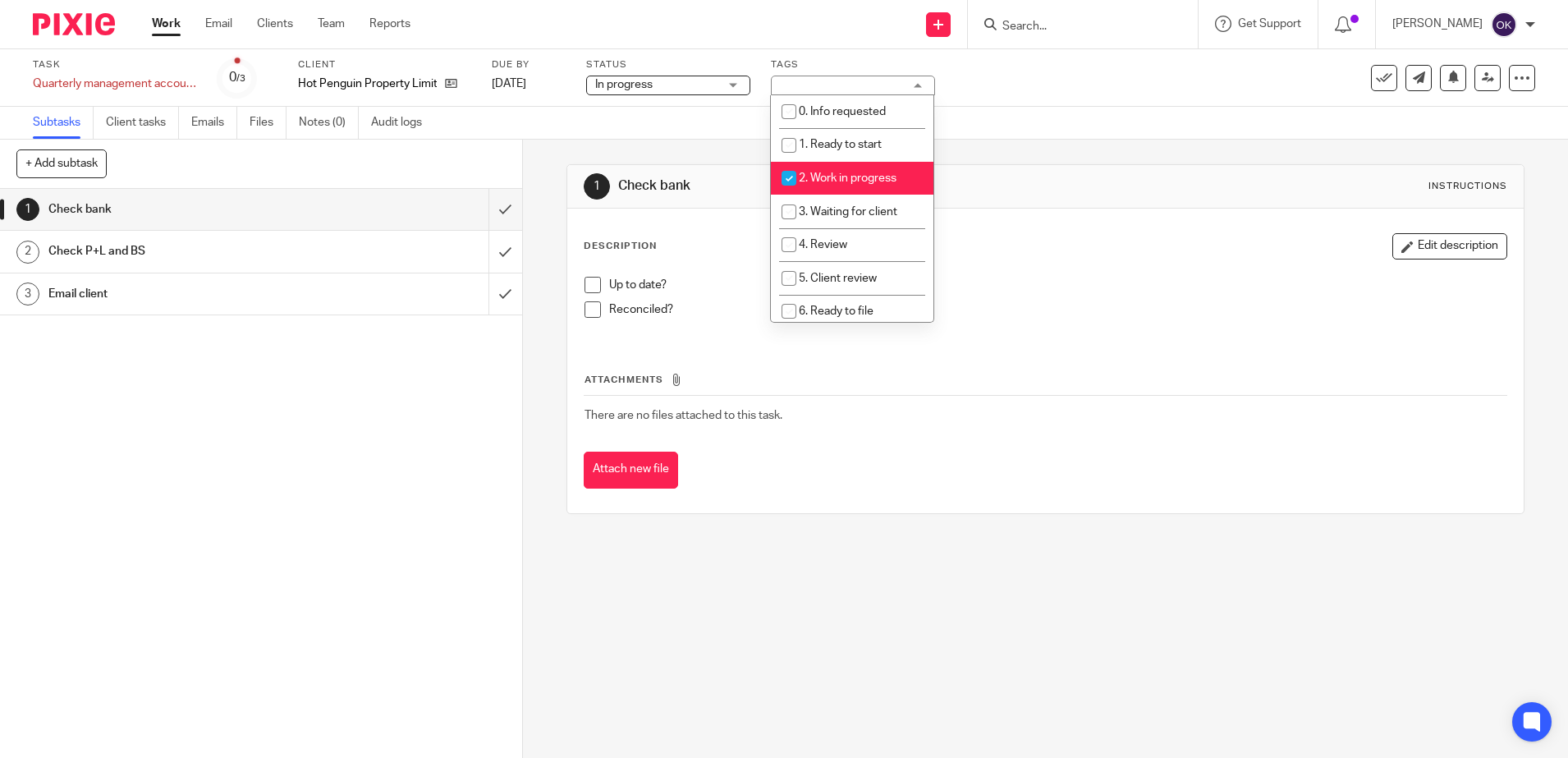
click at [789, 183] on input "checkbox" at bounding box center [789, 178] width 31 height 31
checkbox input "false"
click at [787, 213] on input "checkbox" at bounding box center [789, 212] width 31 height 31
checkbox input "true"
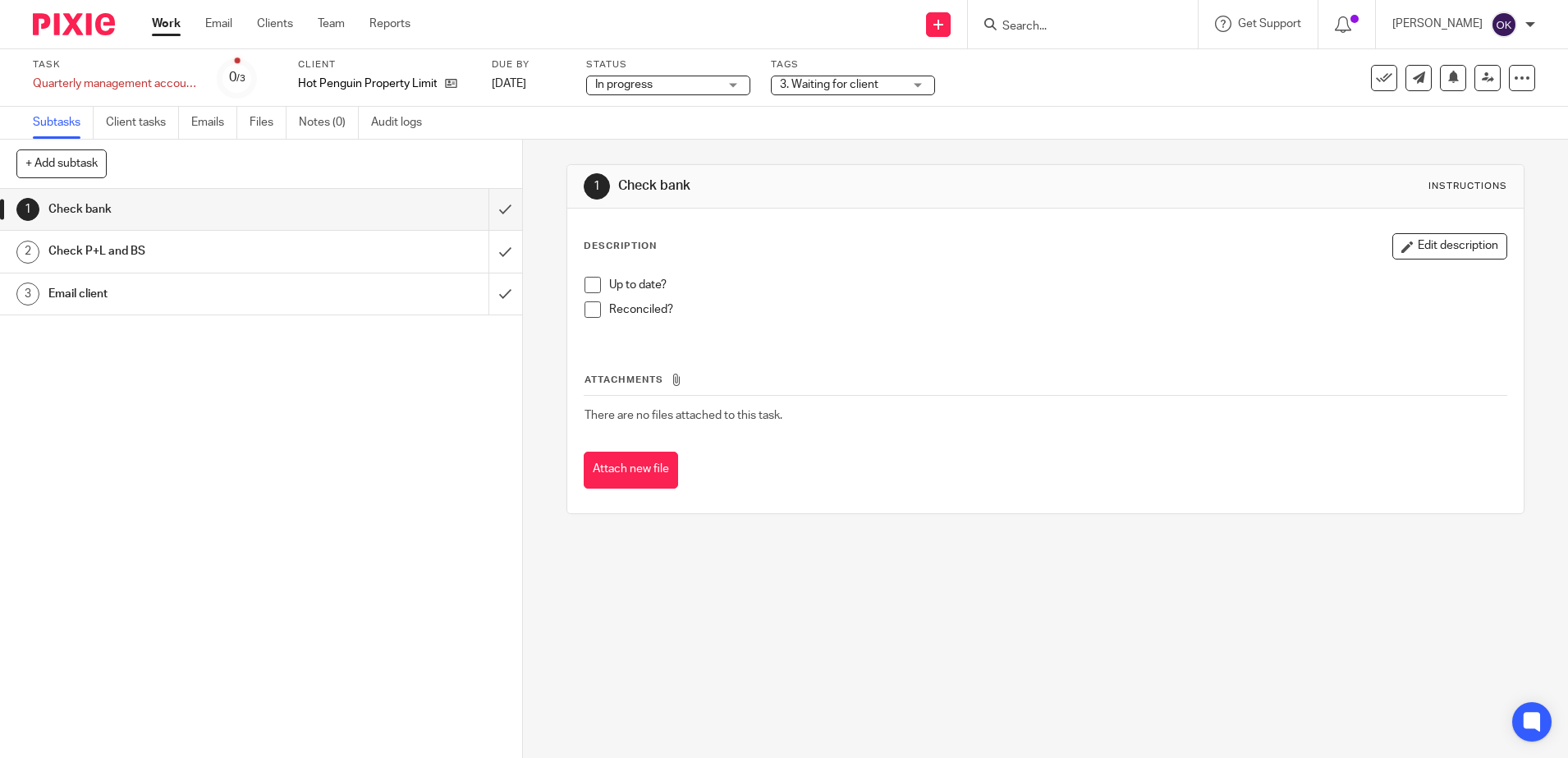
click at [83, 36] on div at bounding box center [68, 24] width 136 height 49
click at [83, 27] on img at bounding box center [74, 24] width 82 height 22
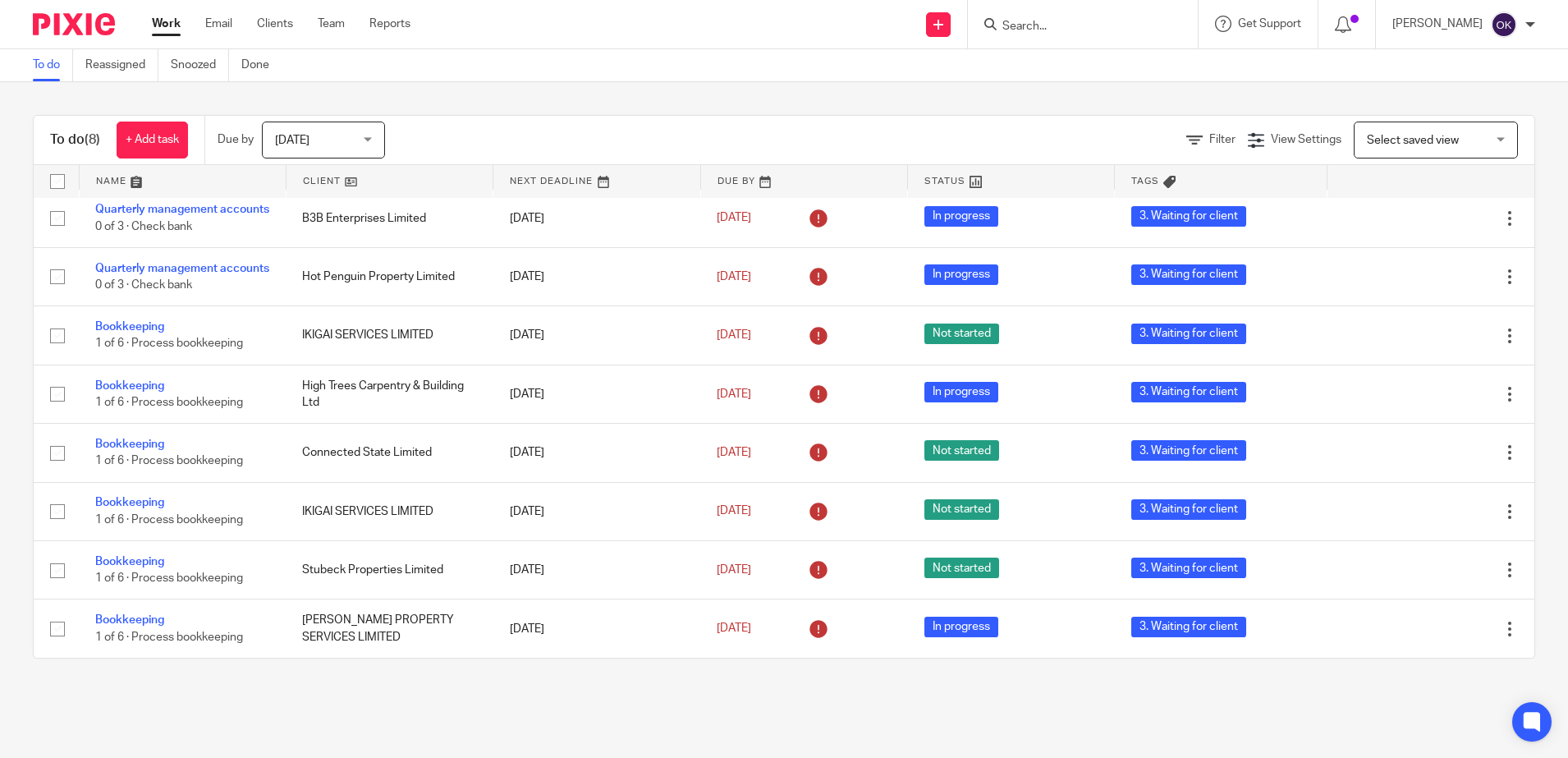
scroll to position [26, 0]
click at [333, 140] on span "[DATE]" at bounding box center [318, 140] width 87 height 35
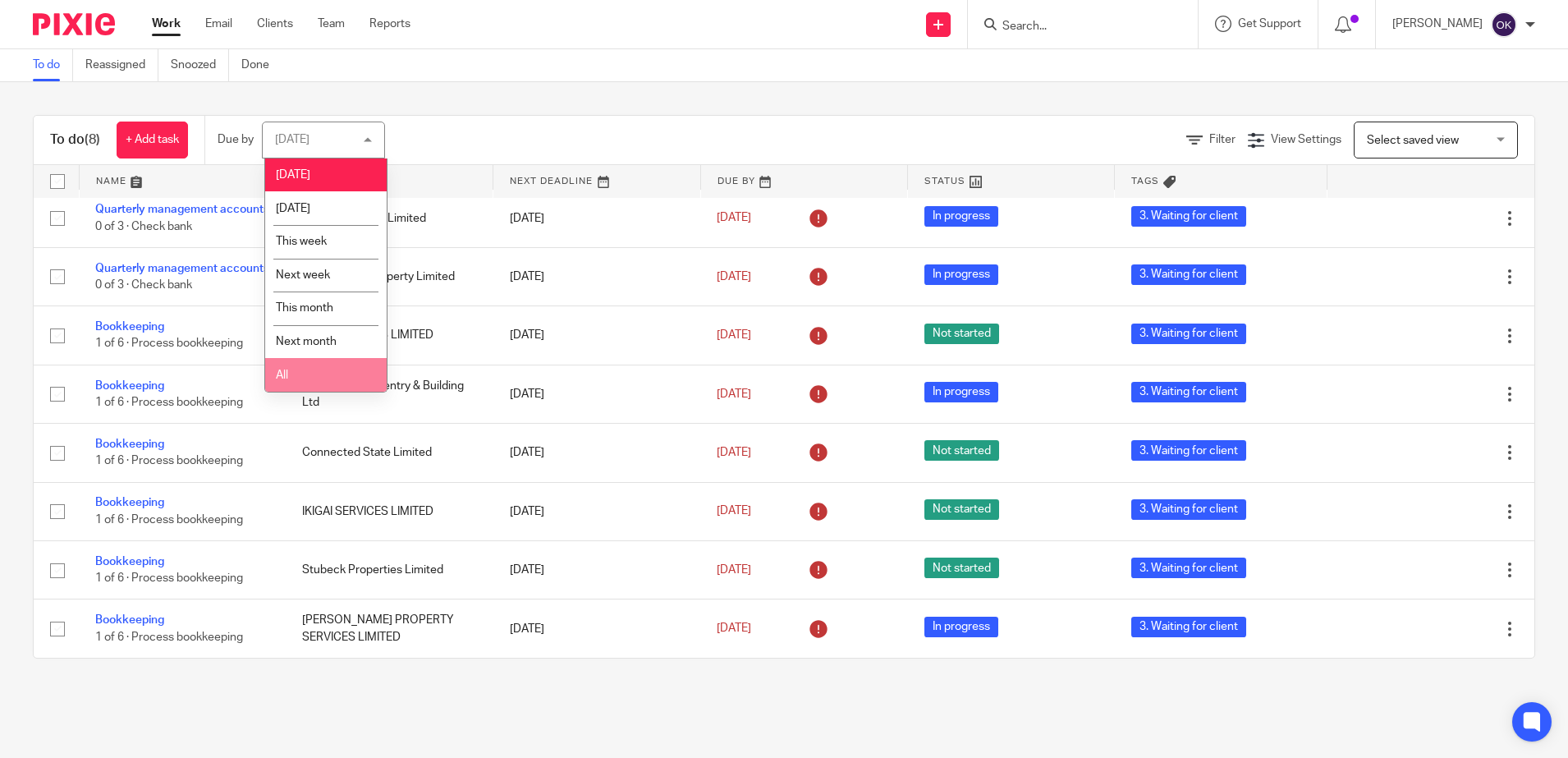
click at [317, 371] on li "All" at bounding box center [325, 375] width 121 height 34
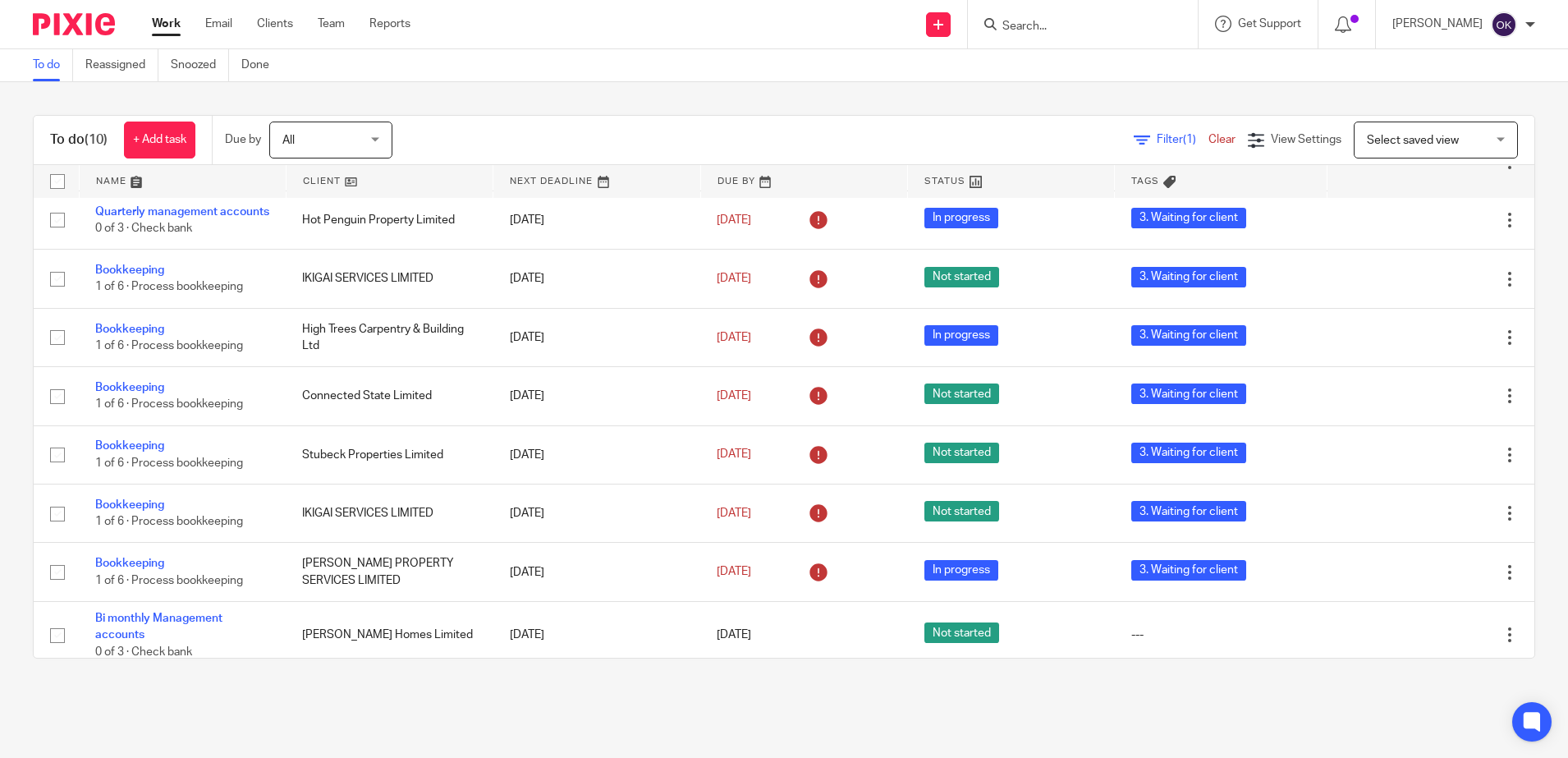
scroll to position [61, 0]
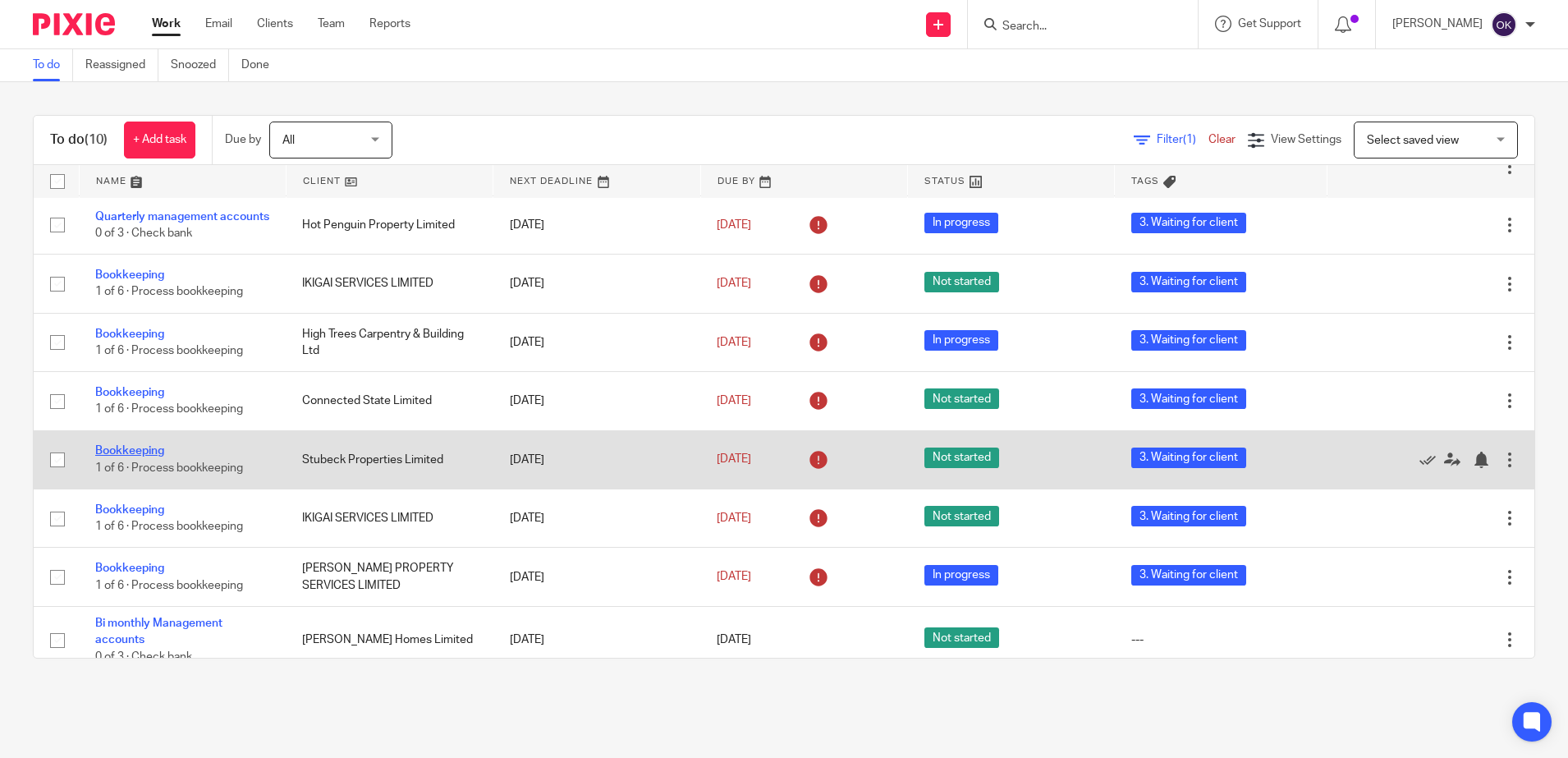
click at [128, 456] on link "Bookkeeping" at bounding box center [129, 450] width 69 height 12
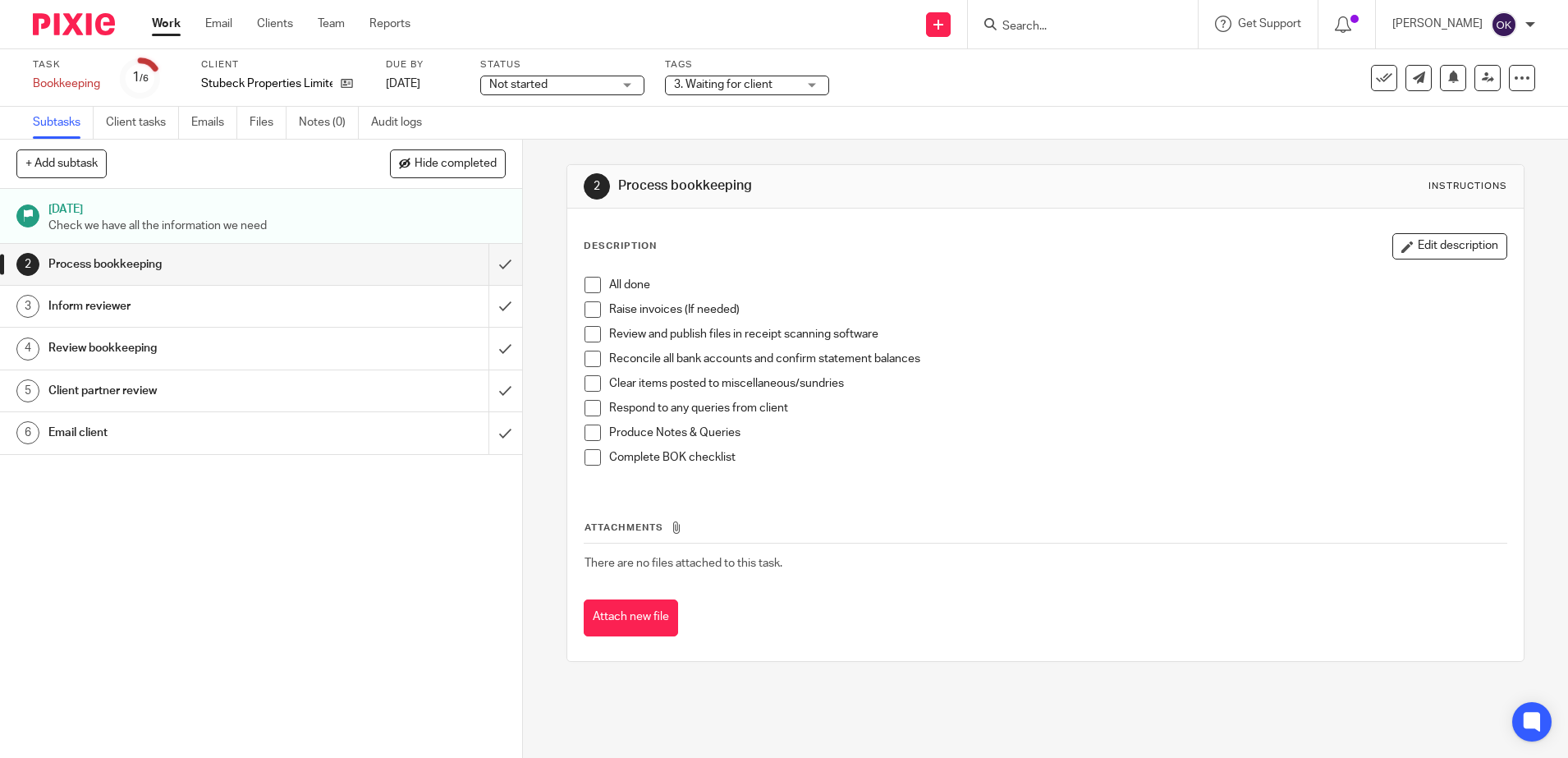
drag, startPoint x: 613, startPoint y: 93, endPoint x: 603, endPoint y: 82, distance: 14.9
click at [612, 93] on div "Not started Not started" at bounding box center [562, 85] width 164 height 19
click at [559, 143] on li "In progress" at bounding box center [563, 145] width 162 height 34
click at [73, 35] on img at bounding box center [74, 24] width 82 height 22
